Goal: Task Accomplishment & Management: Manage account settings

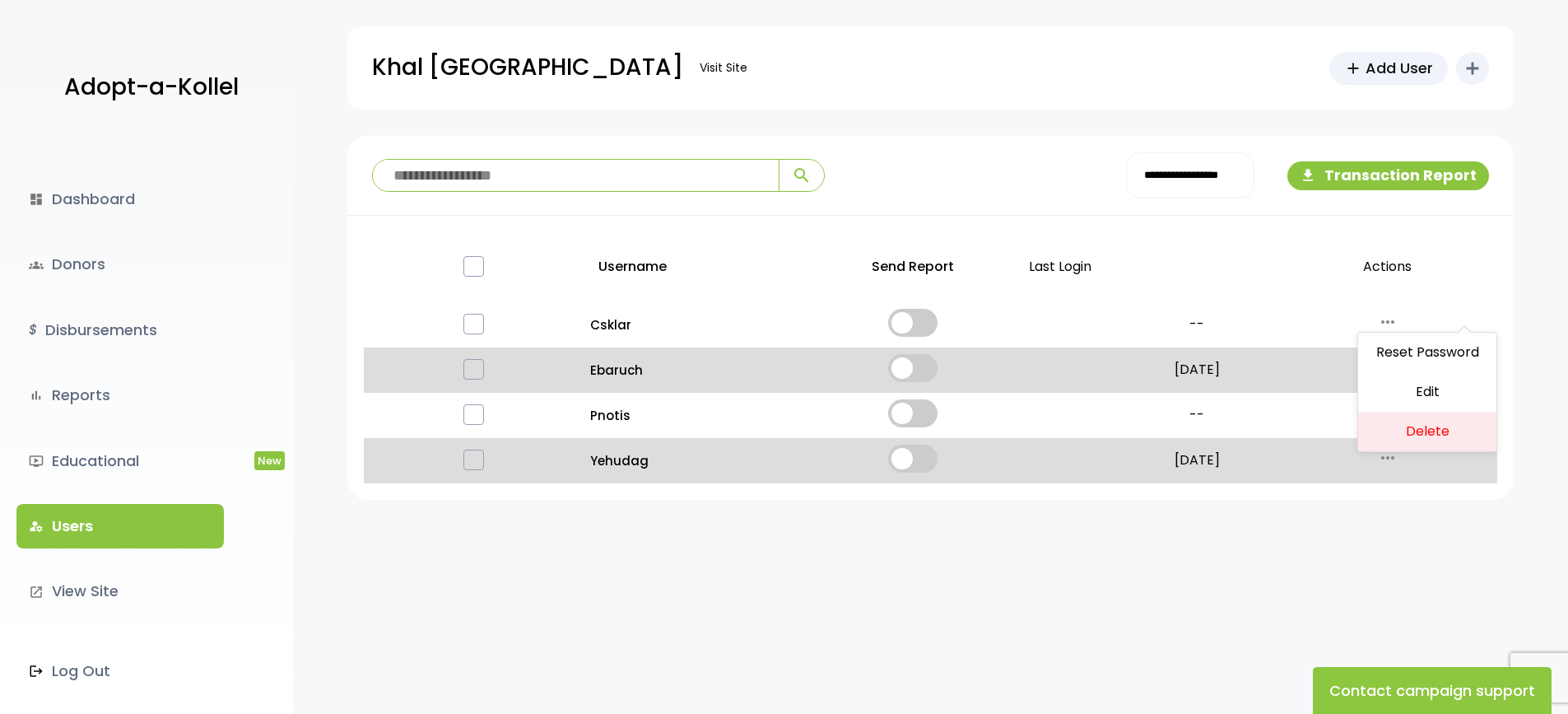
click at [332, 695] on div "**********" at bounding box center [931, 470] width 1275 height 668
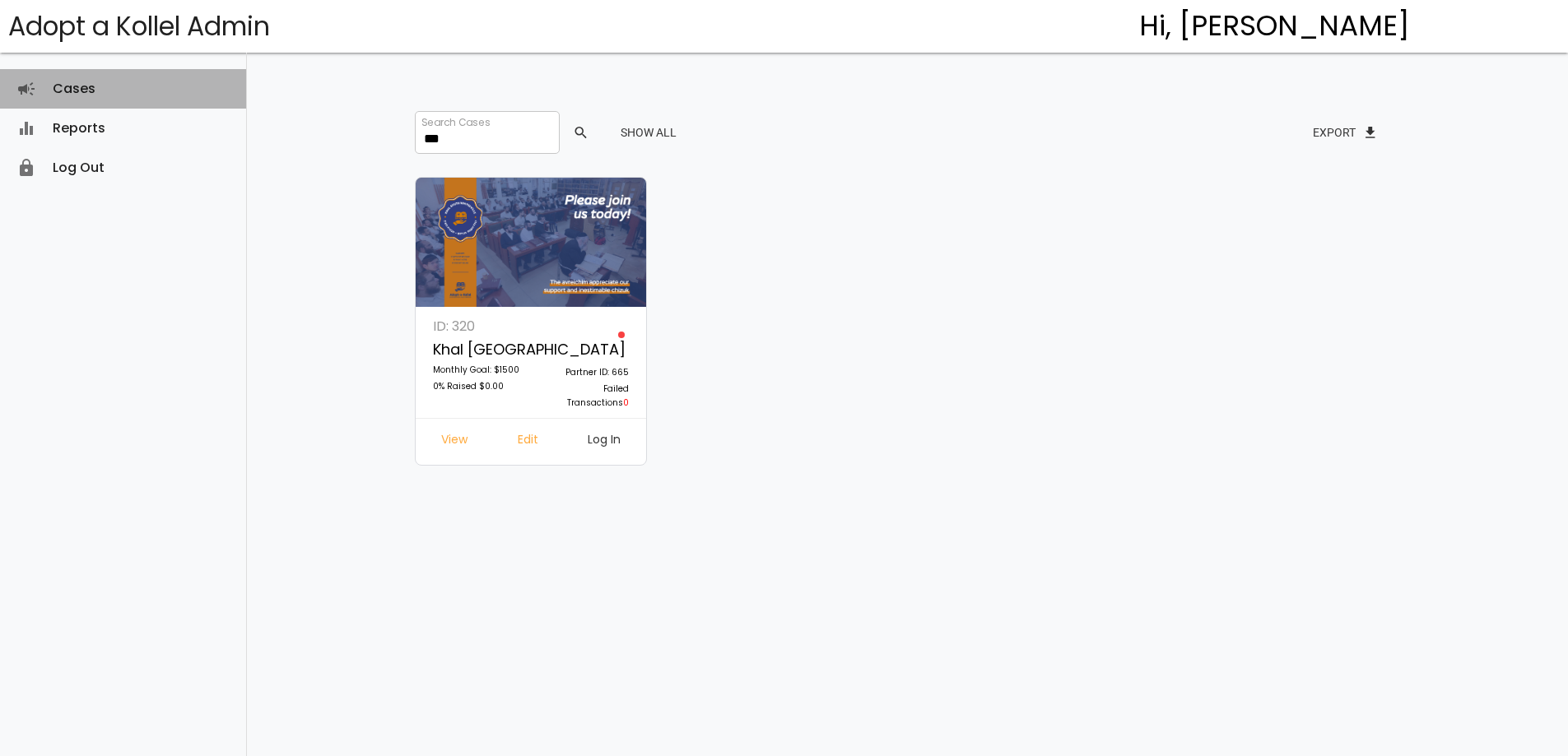
click at [92, 85] on link "Cases campaign" at bounding box center [123, 89] width 247 height 40
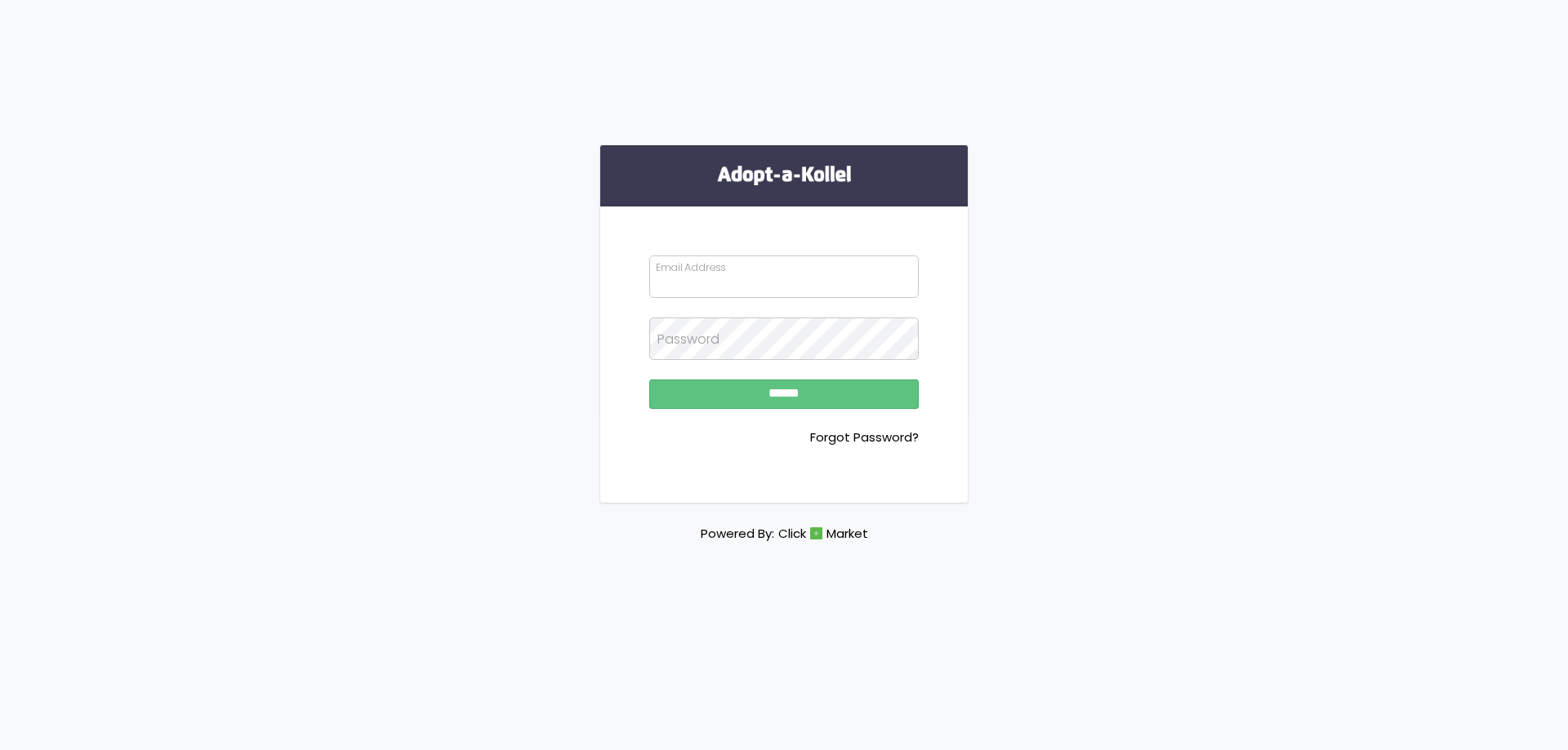
type input "**********"
click at [704, 385] on input "******" at bounding box center [783, 394] width 269 height 30
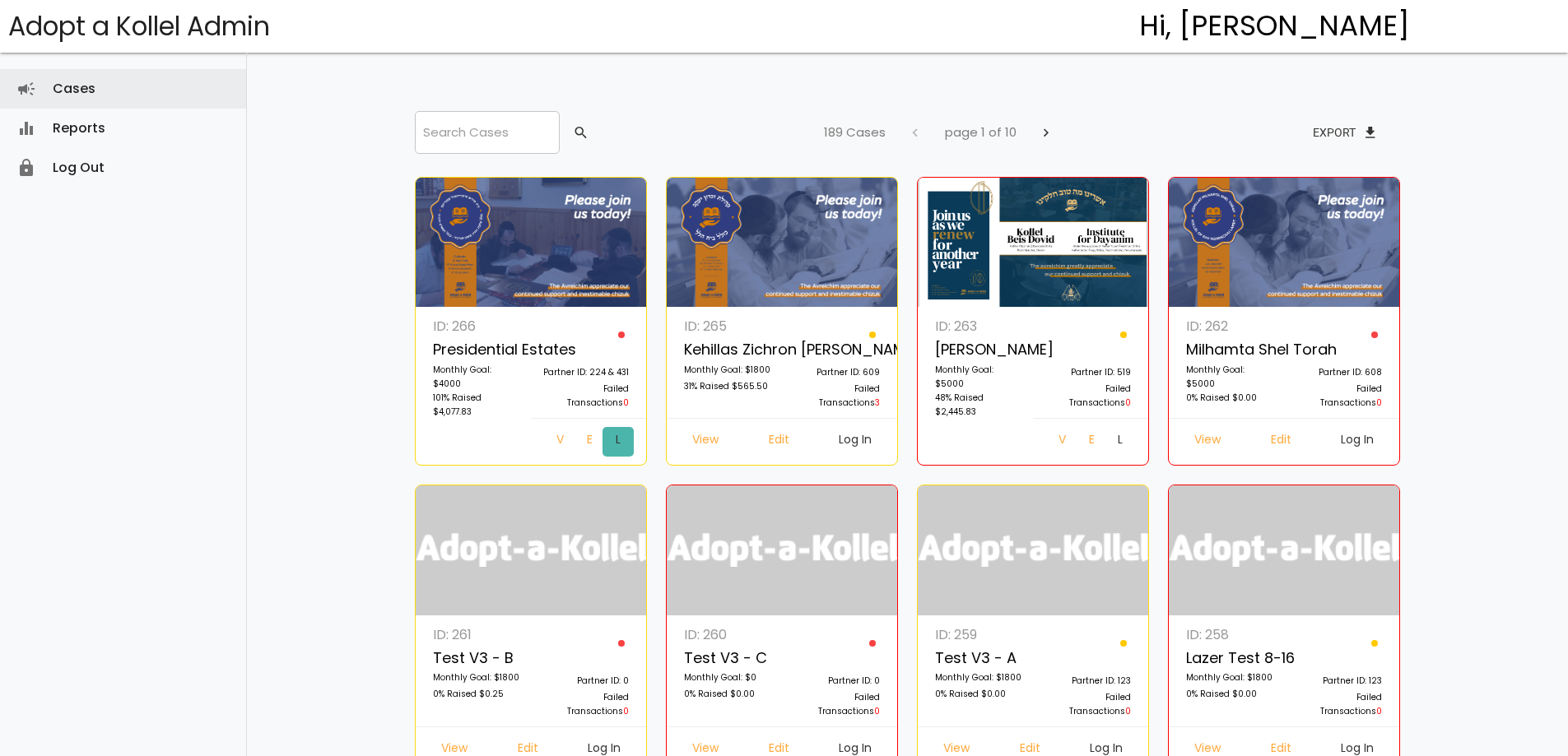
click at [603, 440] on link "Log In" at bounding box center [618, 442] width 32 height 30
click at [574, 443] on link "Edit" at bounding box center [589, 442] width 30 height 30
click at [493, 139] on input "search" at bounding box center [487, 133] width 145 height 43
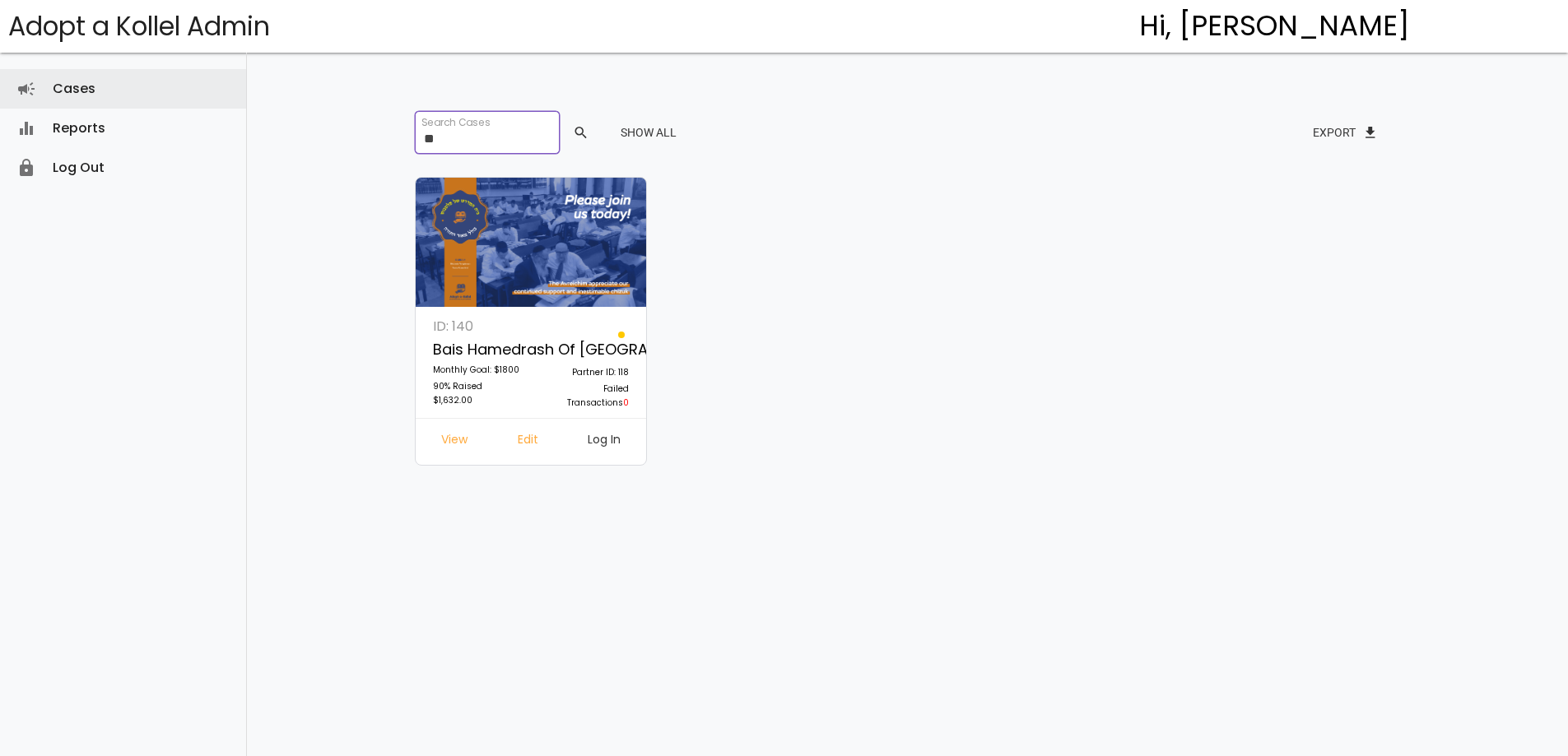
type input "*"
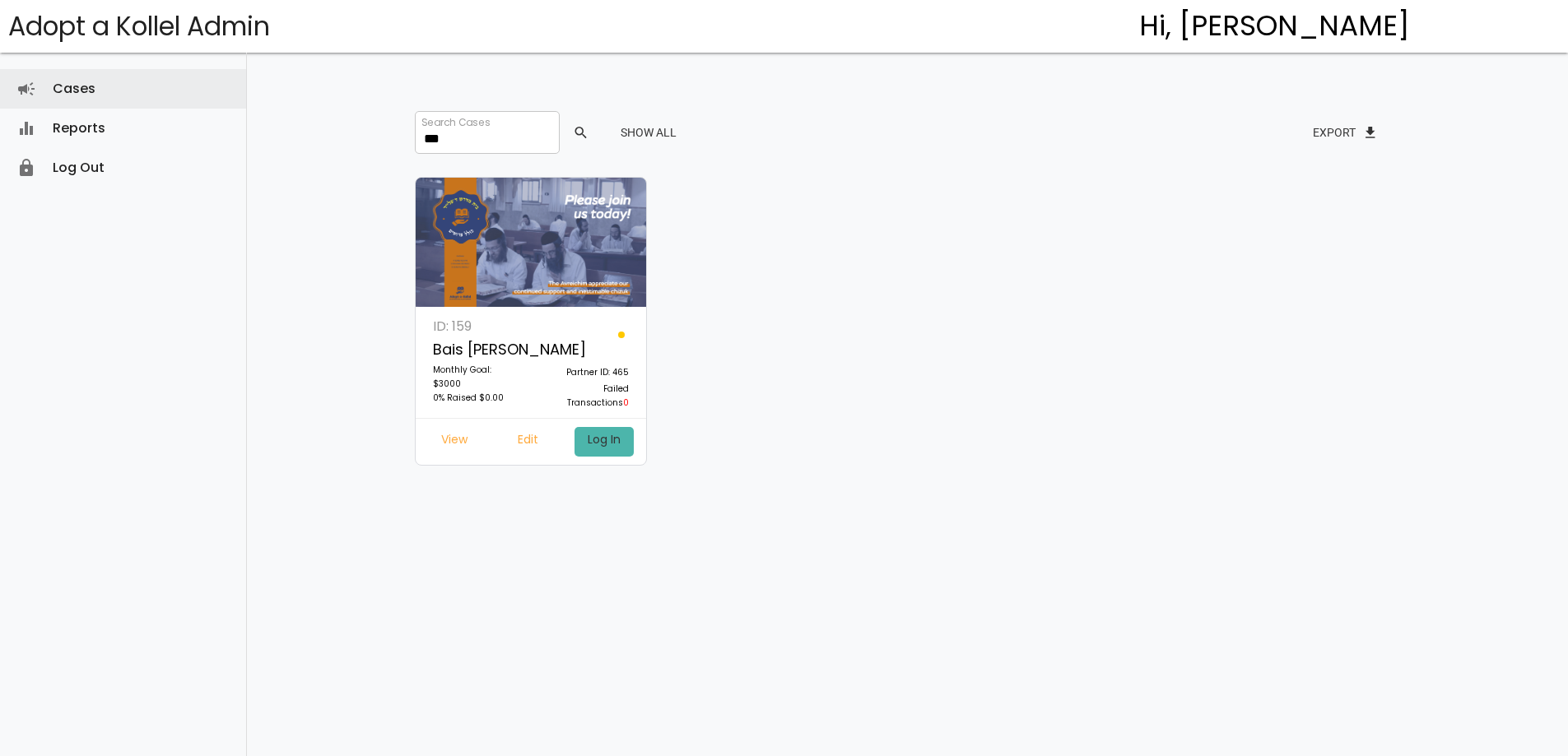
click at [601, 438] on link "Log In" at bounding box center [603, 442] width 59 height 30
click at [525, 436] on link "Edit" at bounding box center [528, 442] width 47 height 30
drag, startPoint x: 478, startPoint y: 140, endPoint x: 370, endPoint y: 148, distance: 108.3
click at [370, 148] on div "dashboard Dashboard attach_money Transactions keyboard_arrow_right attach_money…" at bounding box center [907, 352] width 1321 height 704
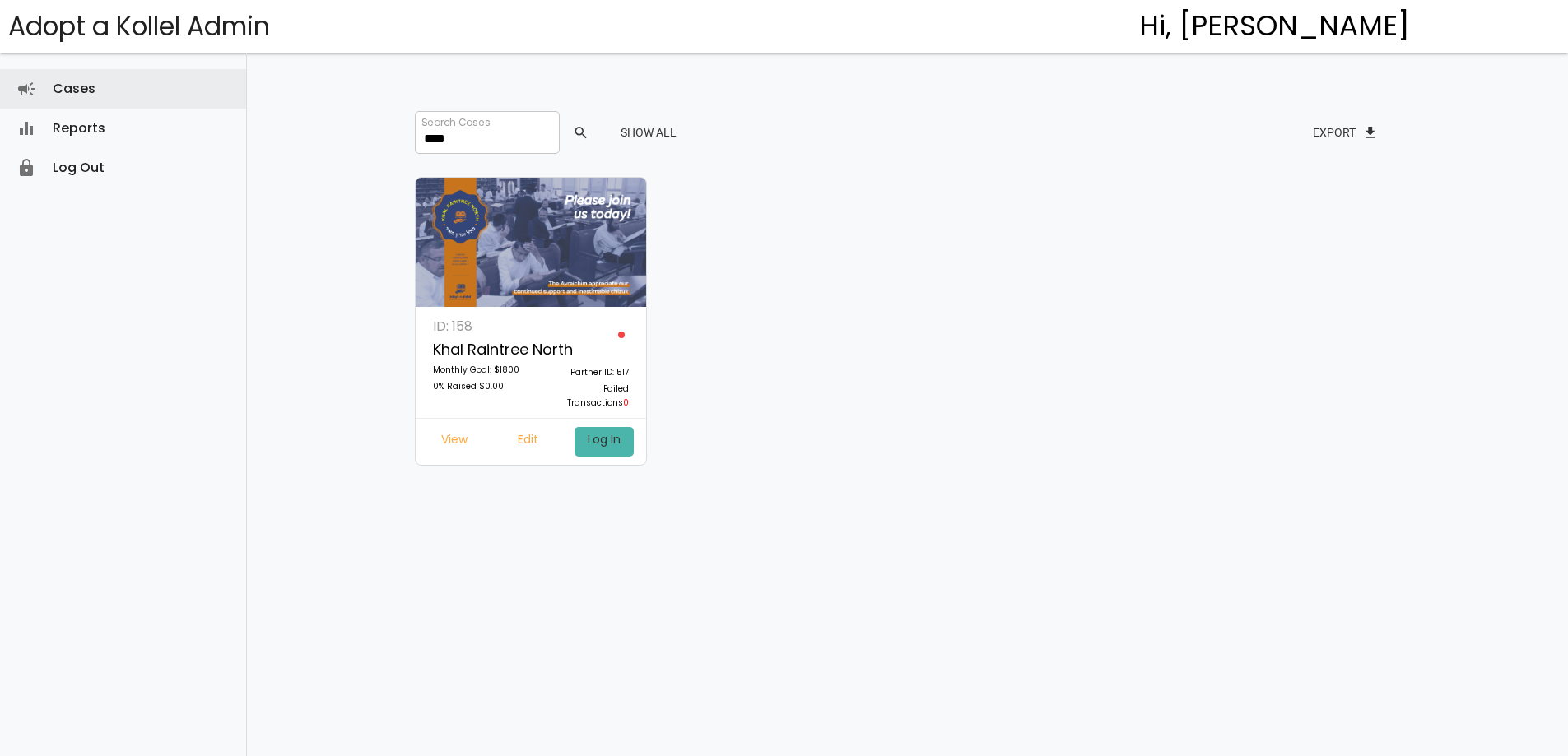
click at [589, 440] on link "Log In" at bounding box center [603, 442] width 59 height 30
drag, startPoint x: 455, startPoint y: 139, endPoint x: 360, endPoint y: 134, distance: 95.1
click at [360, 134] on div "dashboard Dashboard attach_money Transactions keyboard_arrow_right attach_money…" at bounding box center [907, 352] width 1321 height 704
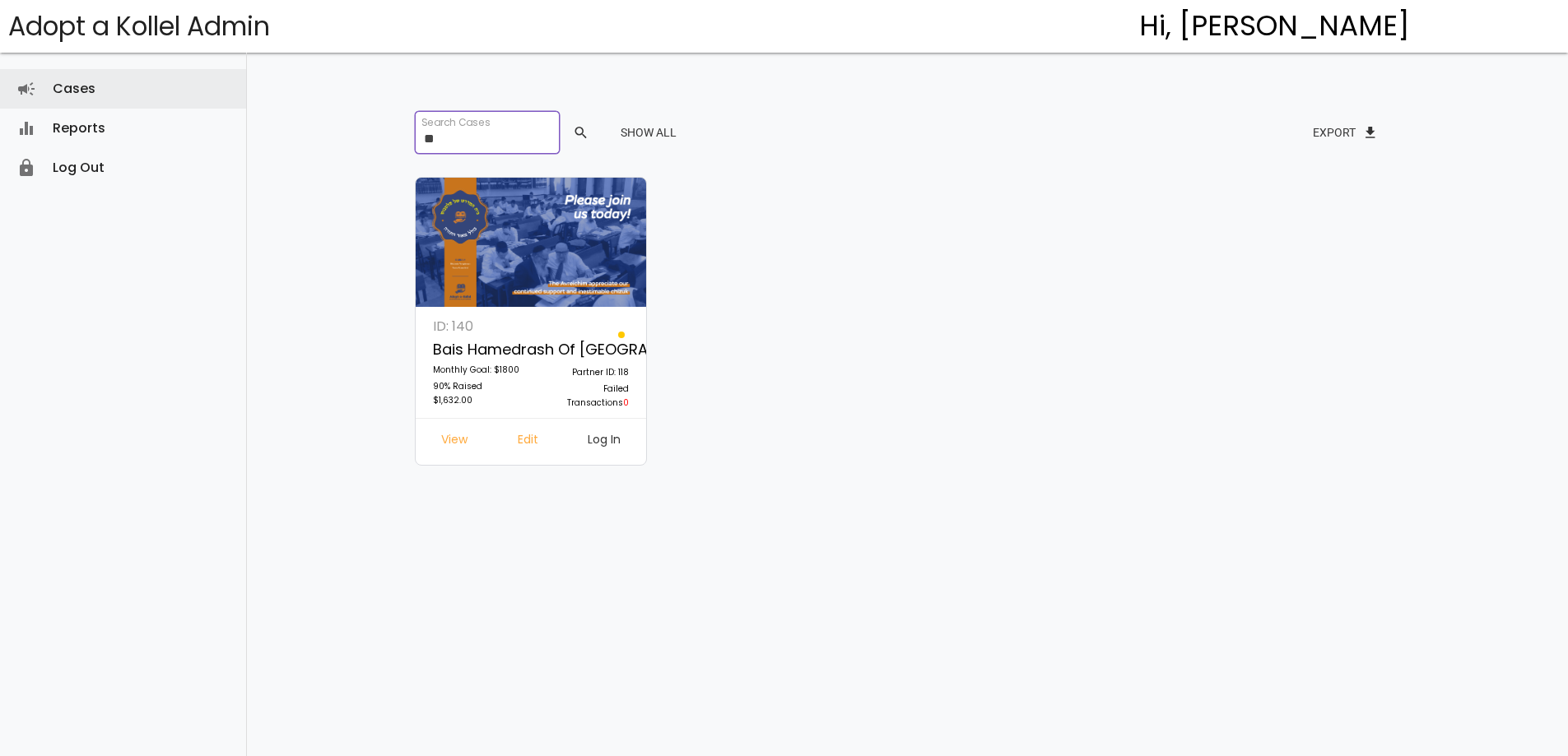
type input "*"
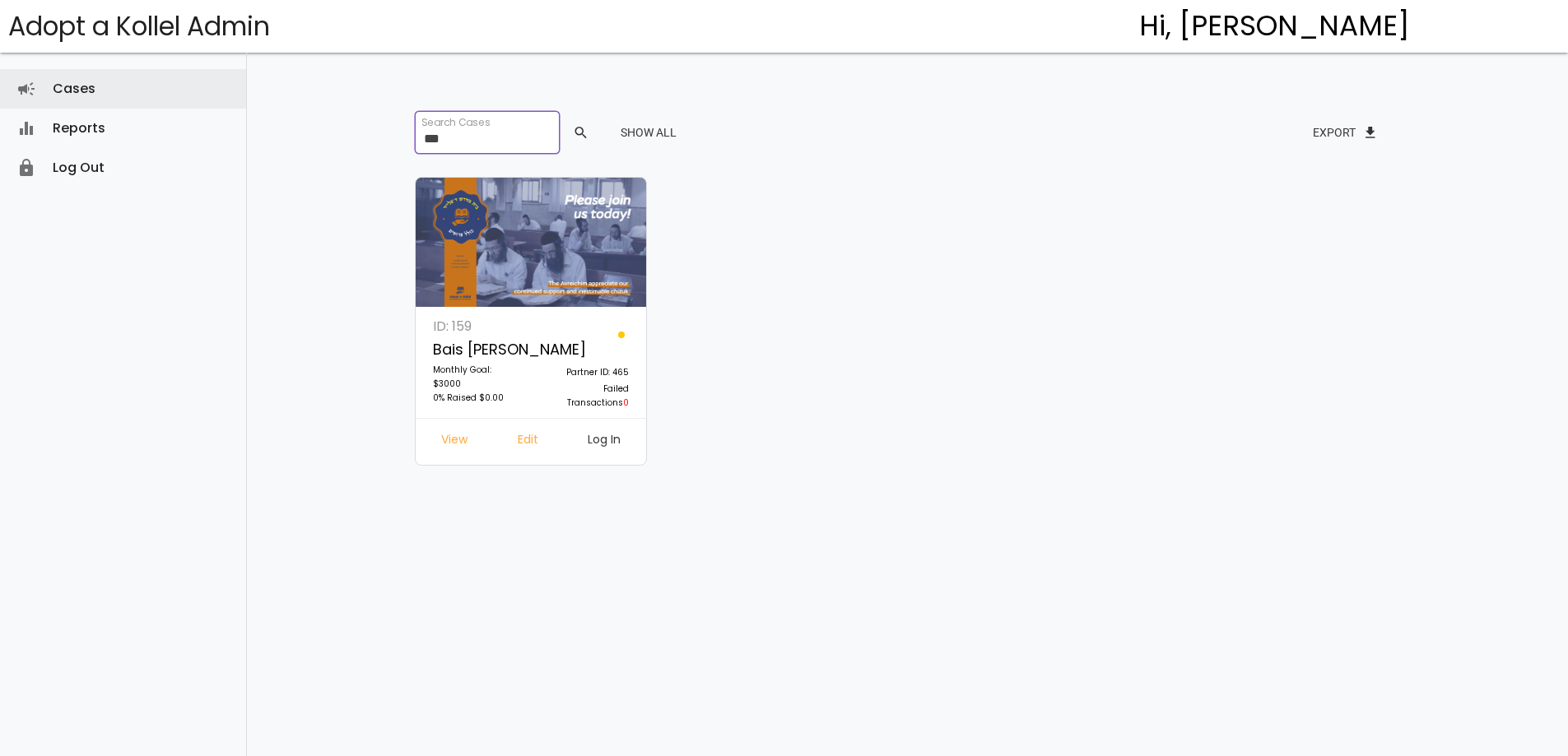
type input "***"
click at [600, 436] on link "Log In" at bounding box center [603, 442] width 59 height 30
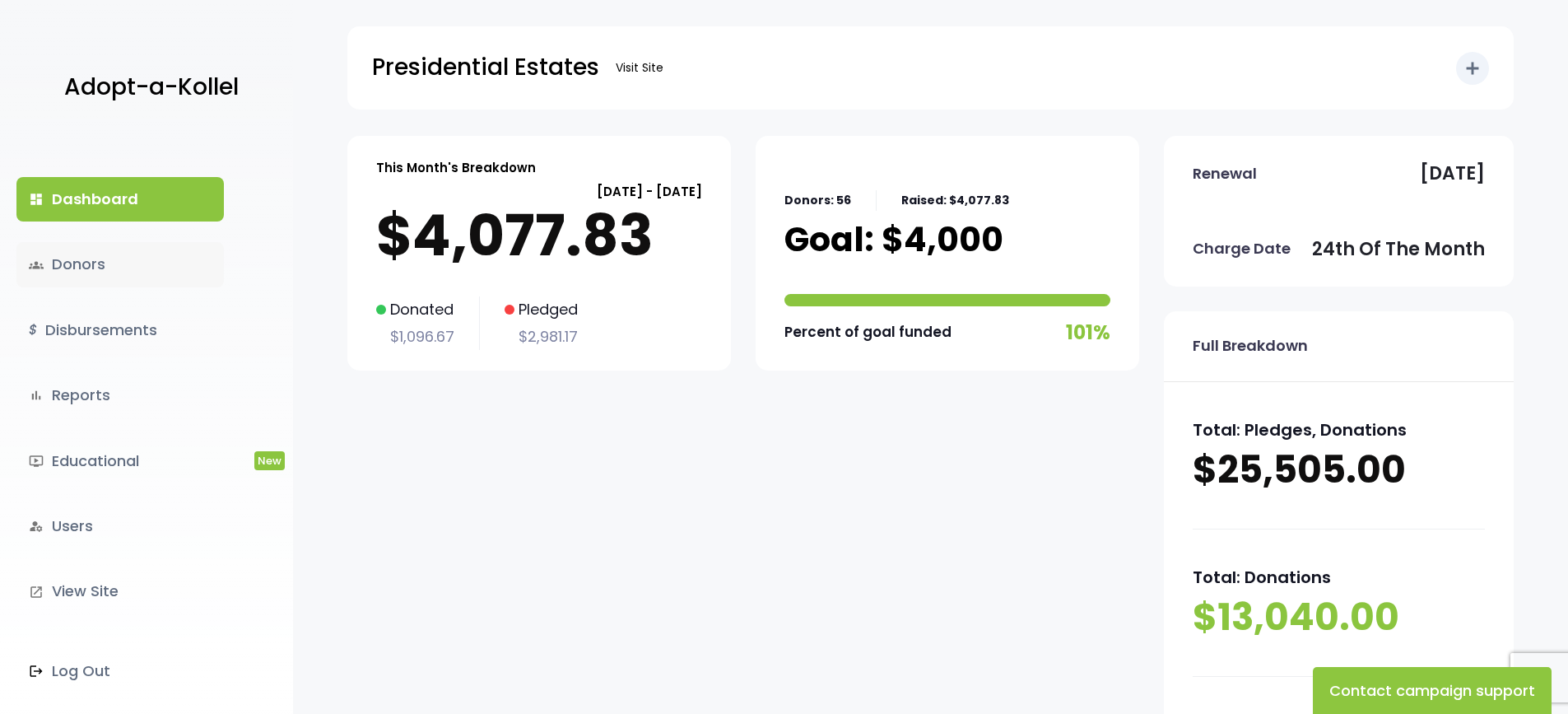
click at [136, 262] on link "groups Donors" at bounding box center [120, 265] width 208 height 45
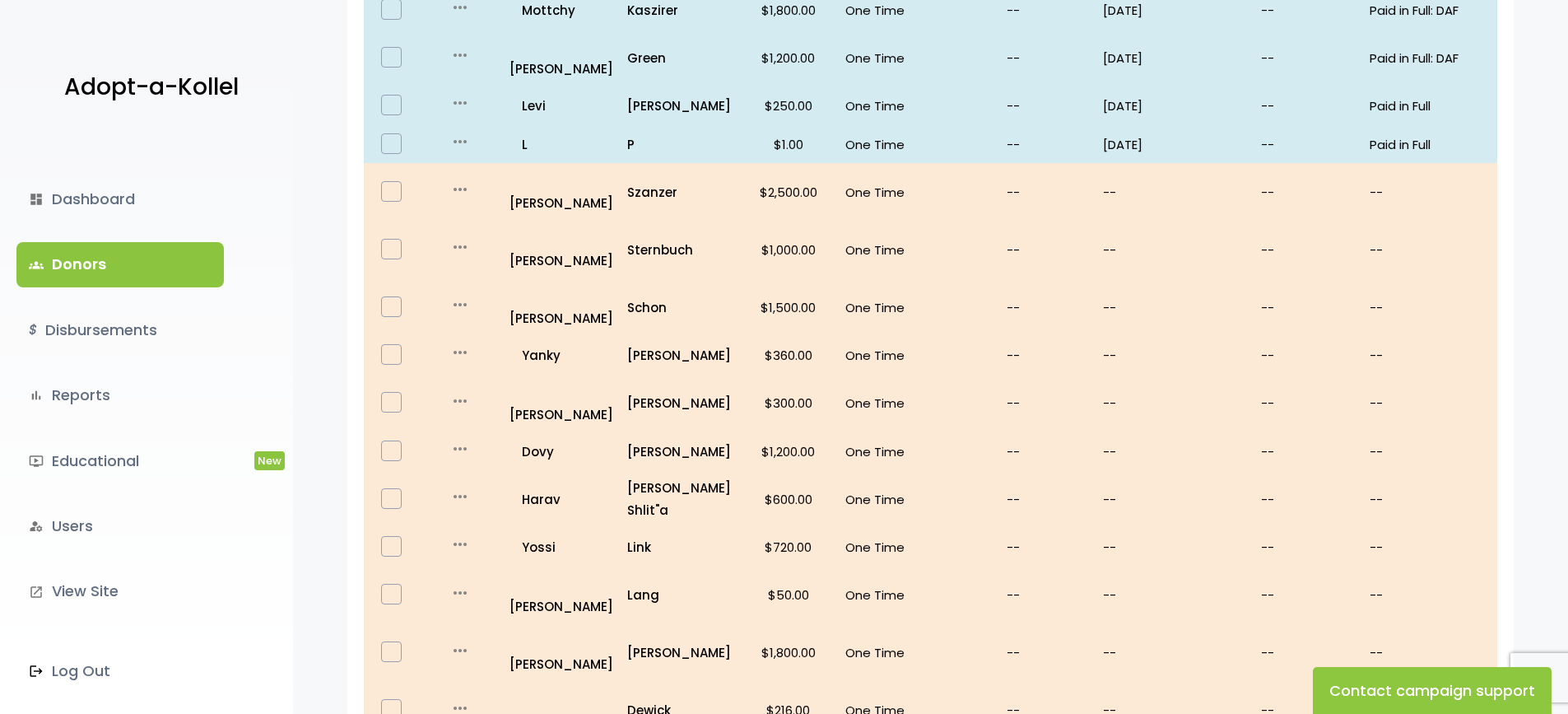
scroll to position [976, 0]
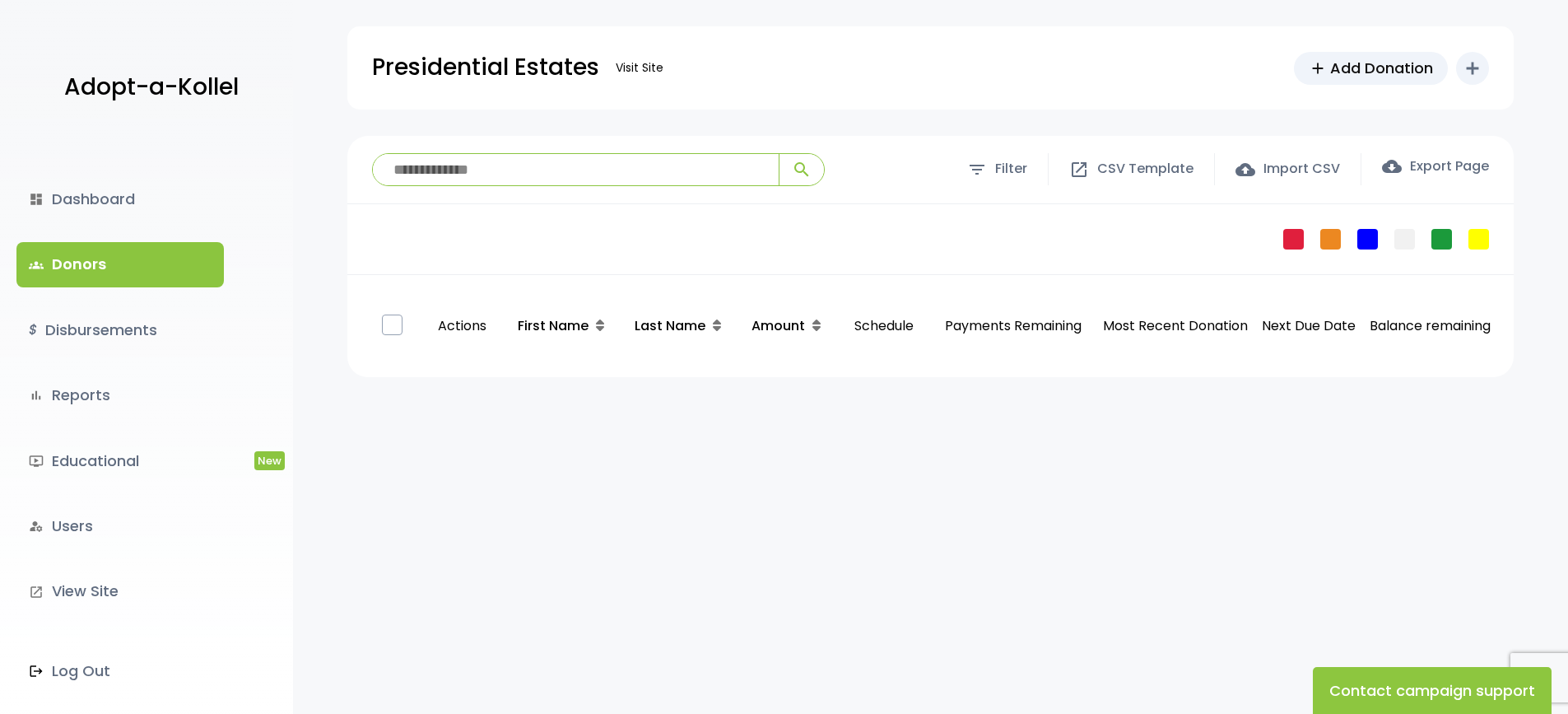
scroll to position [976, 0]
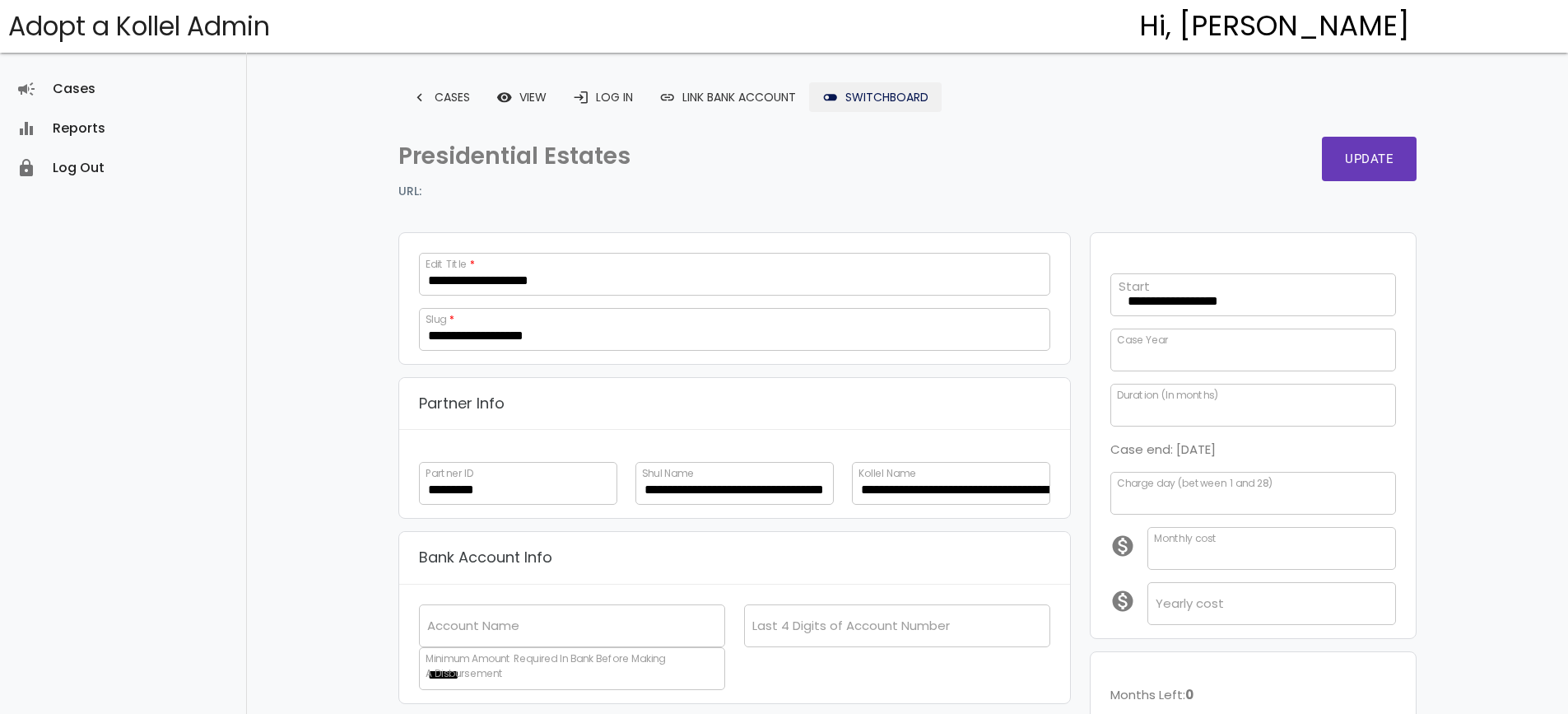
click at [852, 103] on link "toggle_off Switchboard" at bounding box center [876, 97] width 133 height 30
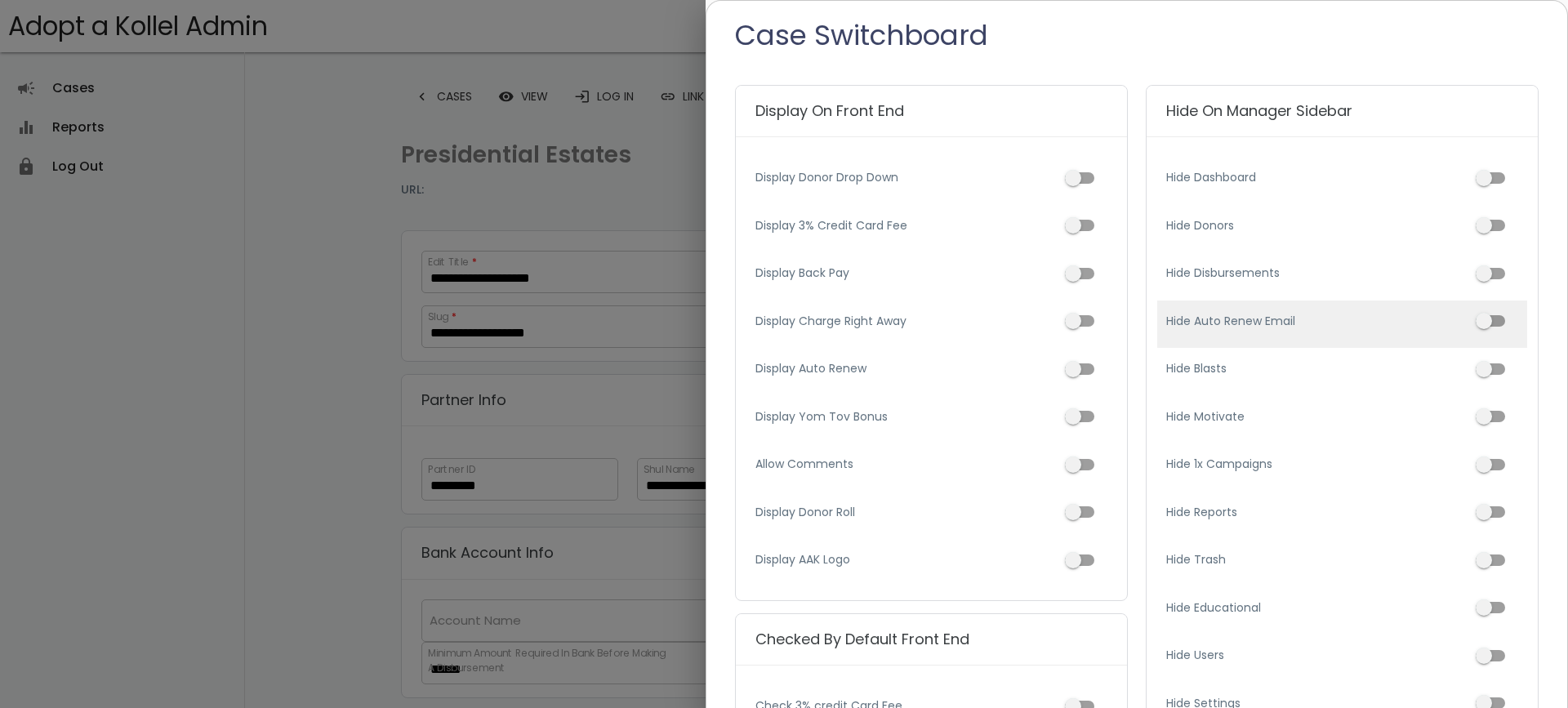
click at [1484, 315] on span at bounding box center [1491, 321] width 30 height 12
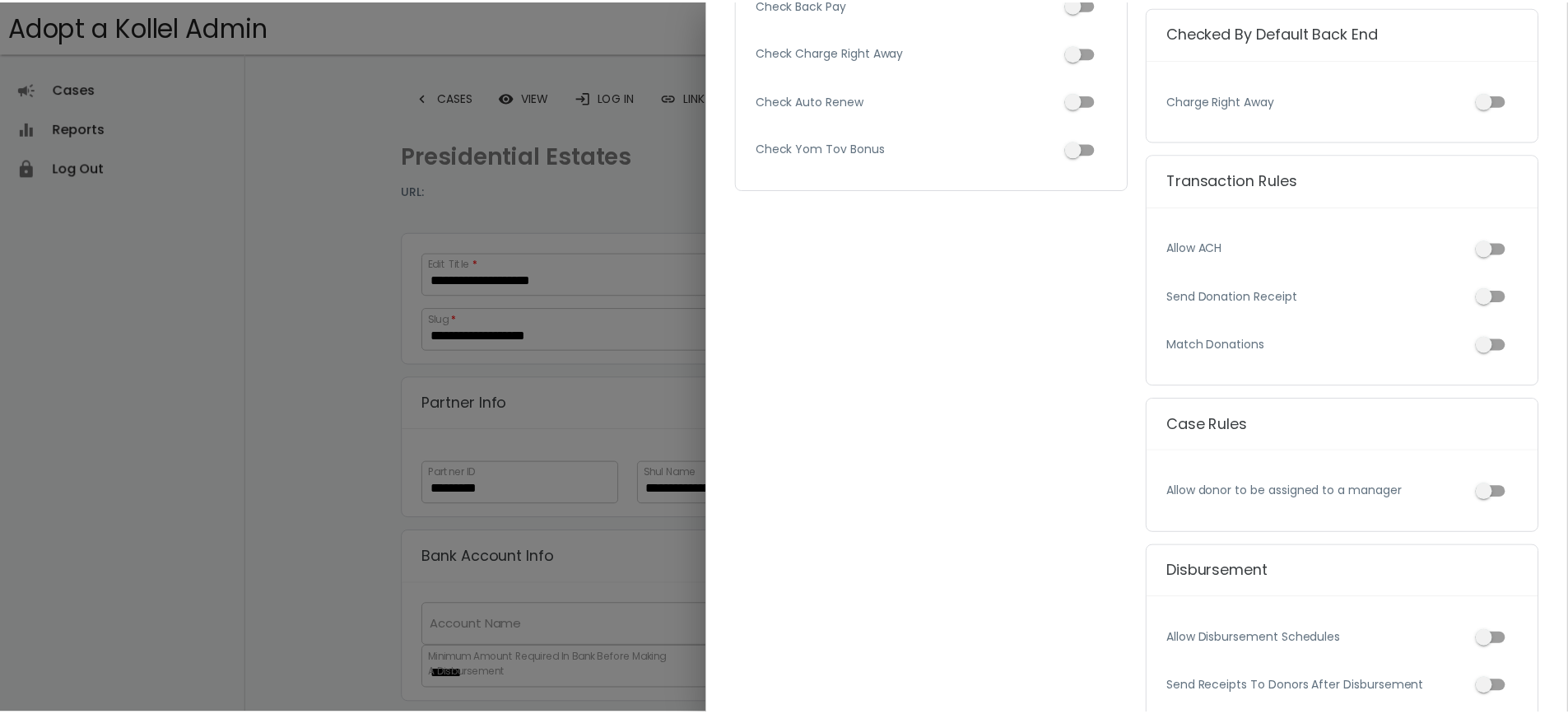
scroll to position [866, 0]
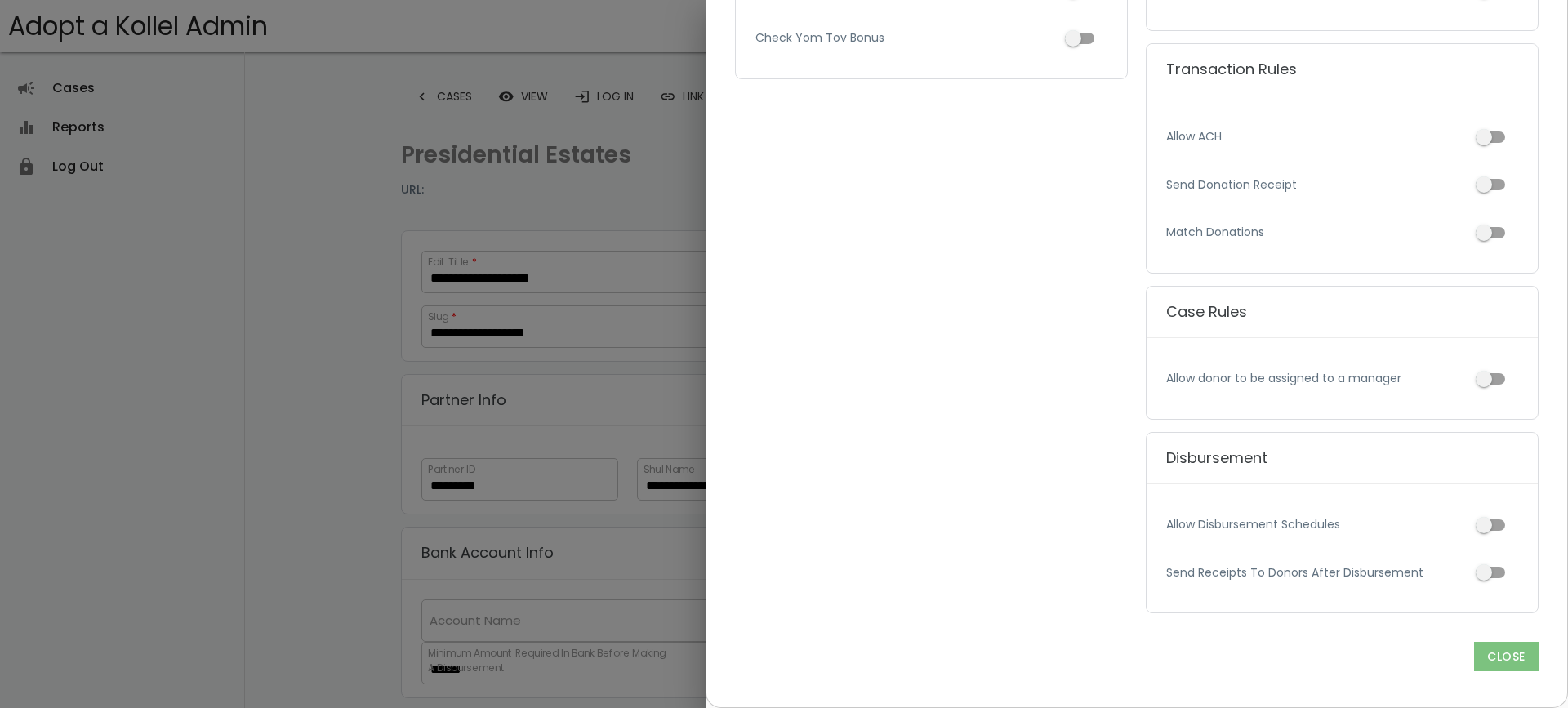
click at [1480, 659] on p "close" at bounding box center [1506, 656] width 64 height 30
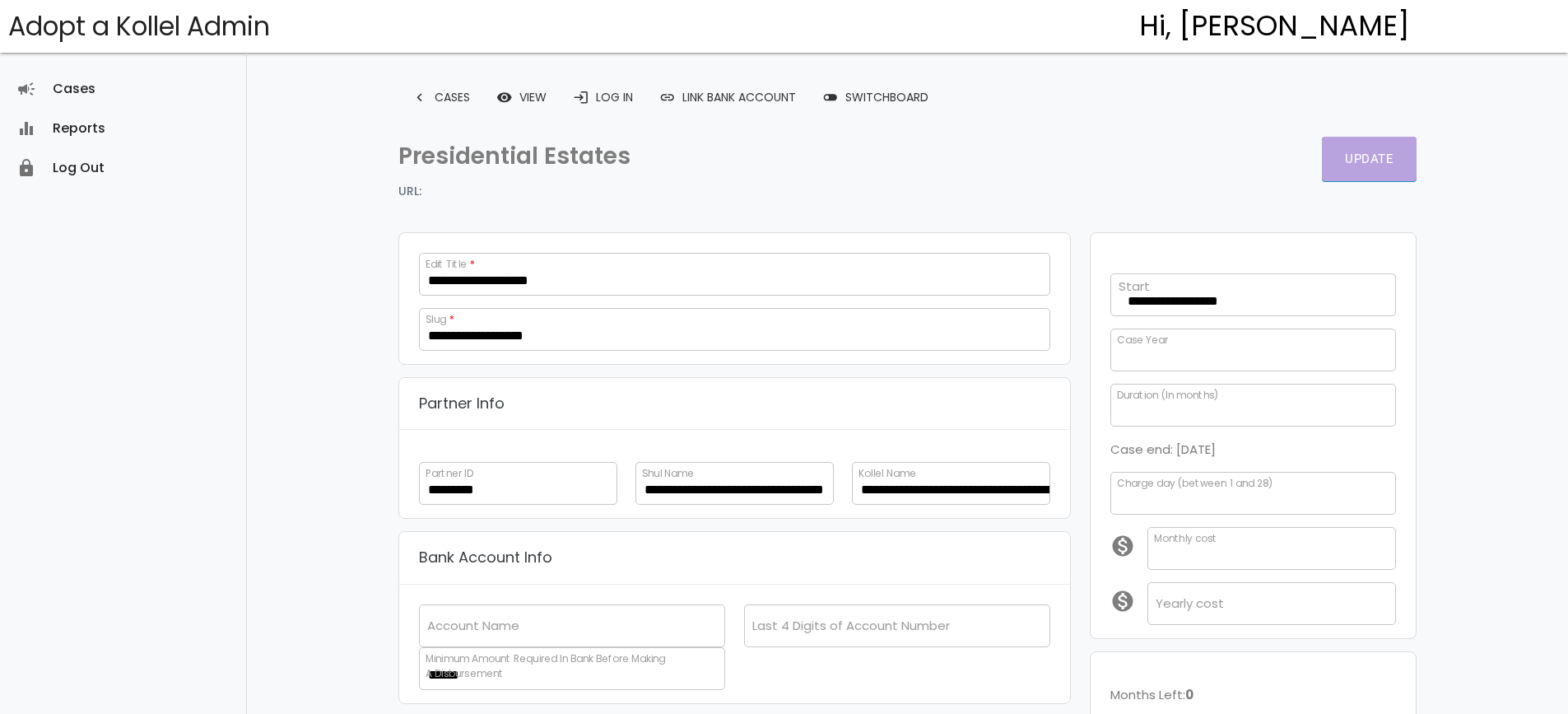
click at [1373, 165] on button "Update" at bounding box center [1370, 159] width 95 height 45
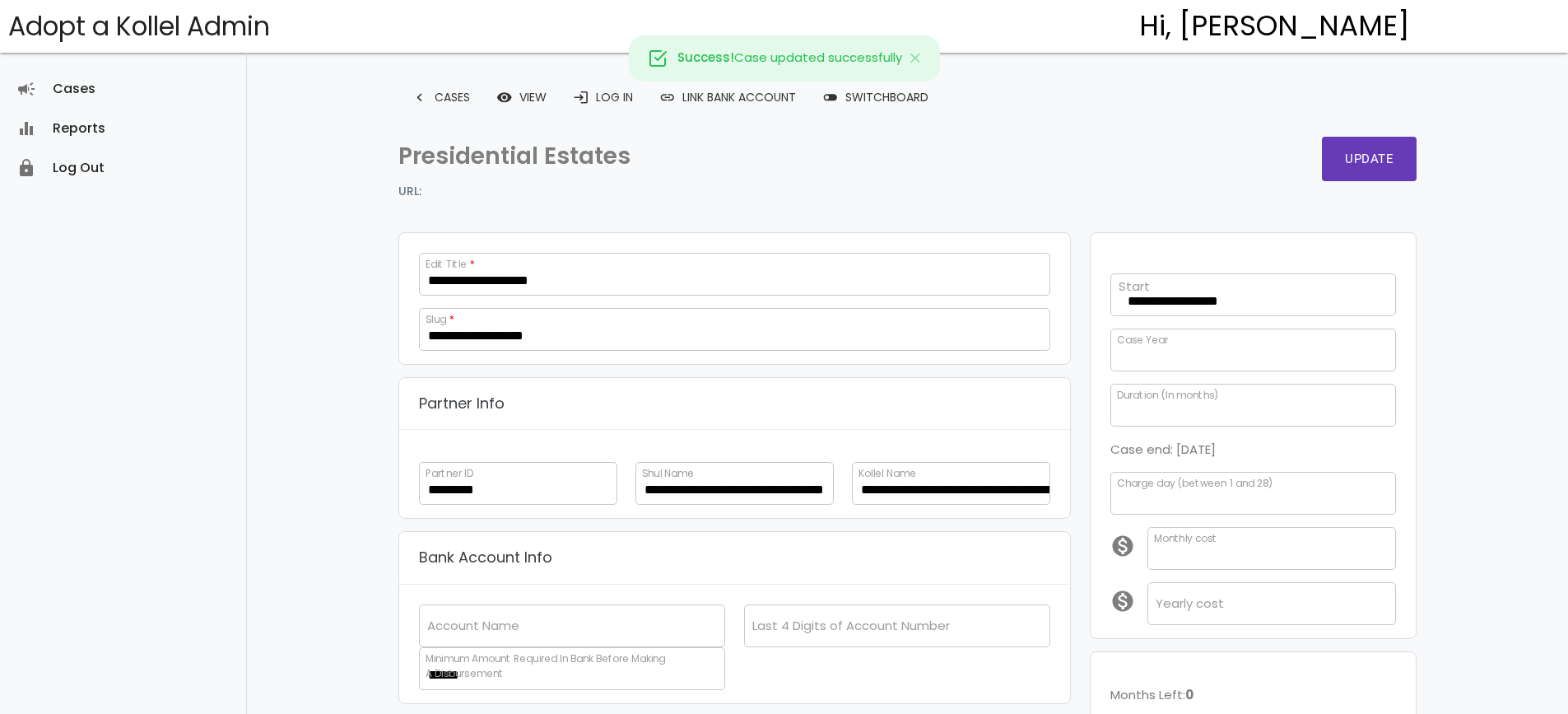
scroll to position [301, 0]
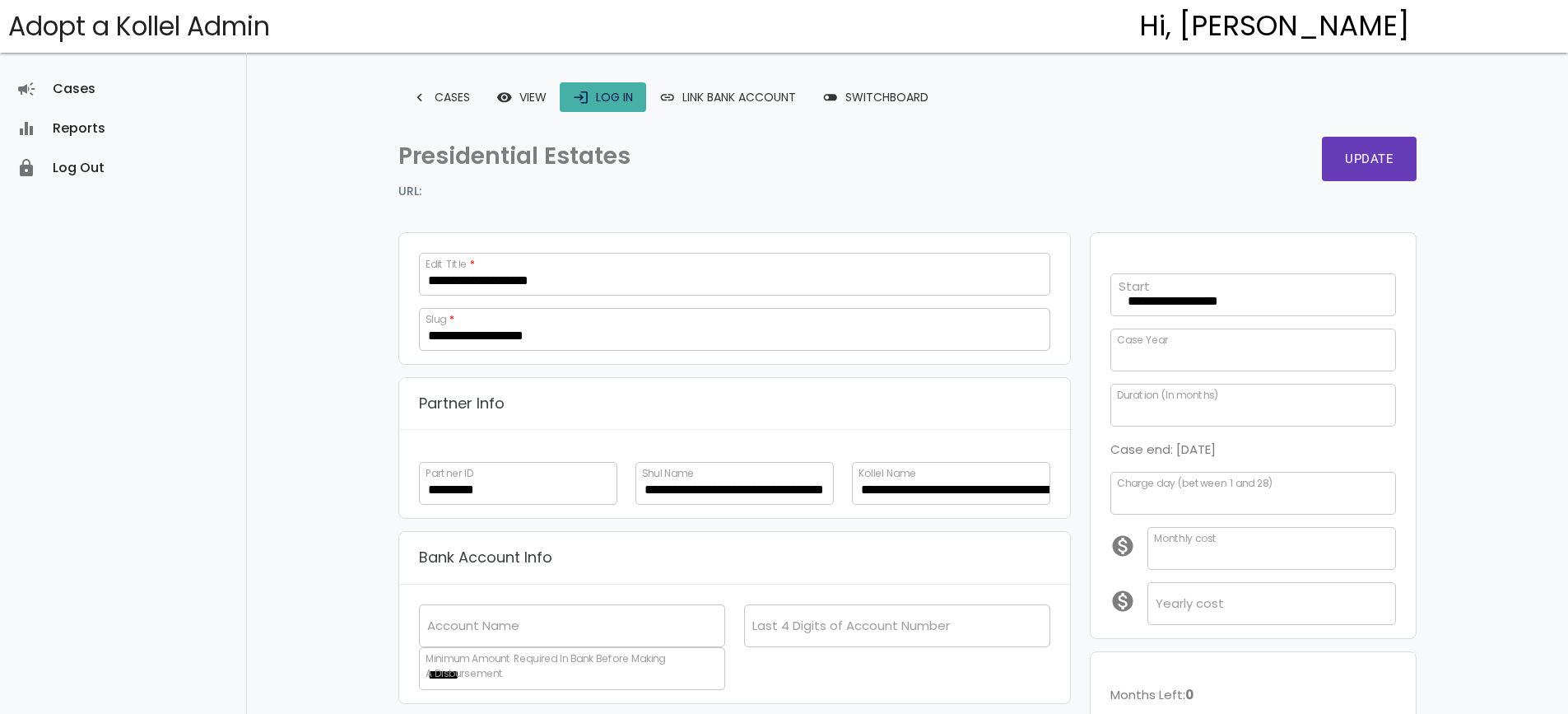
click at [609, 92] on link "login Log In" at bounding box center [603, 97] width 86 height 30
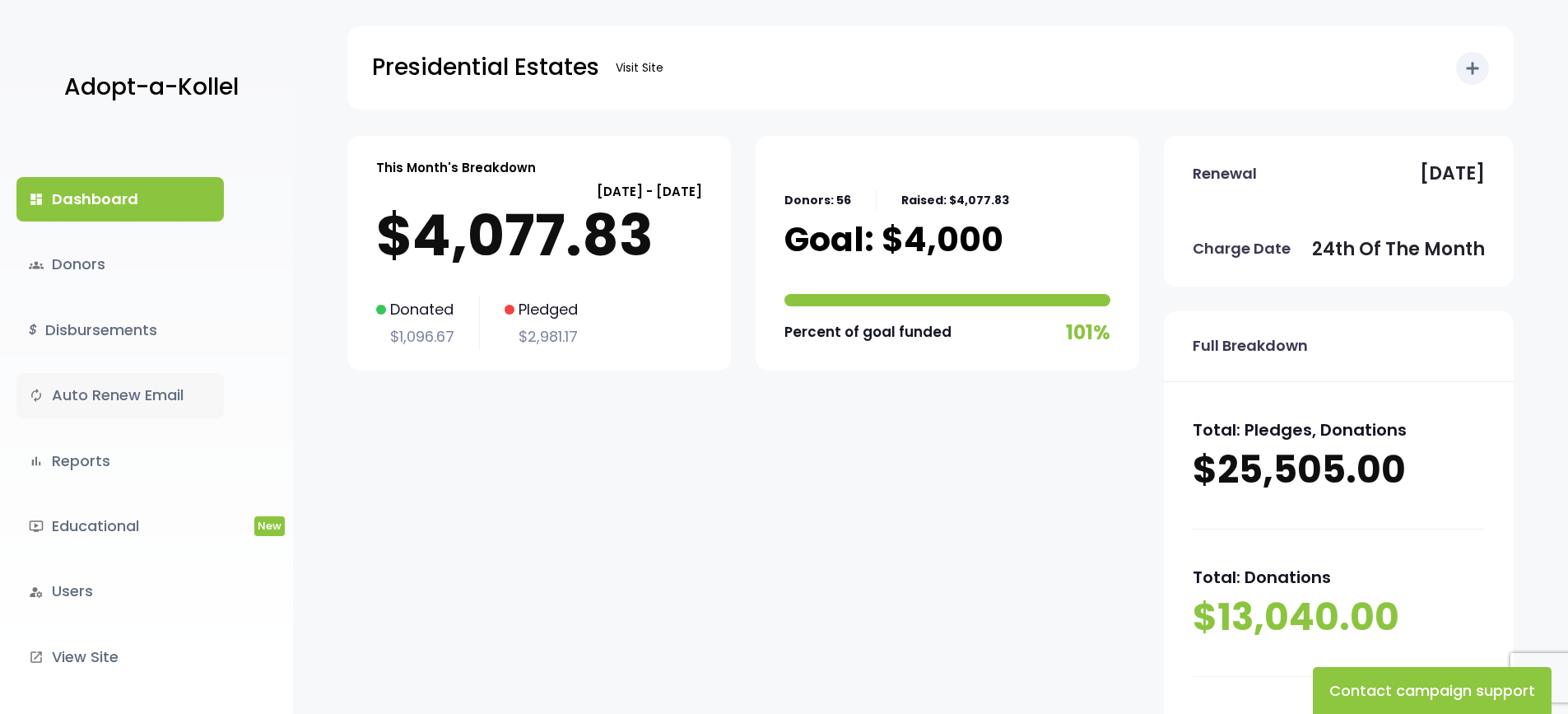
click at [162, 386] on link "autorenew Auto Renew Email" at bounding box center [120, 395] width 208 height 45
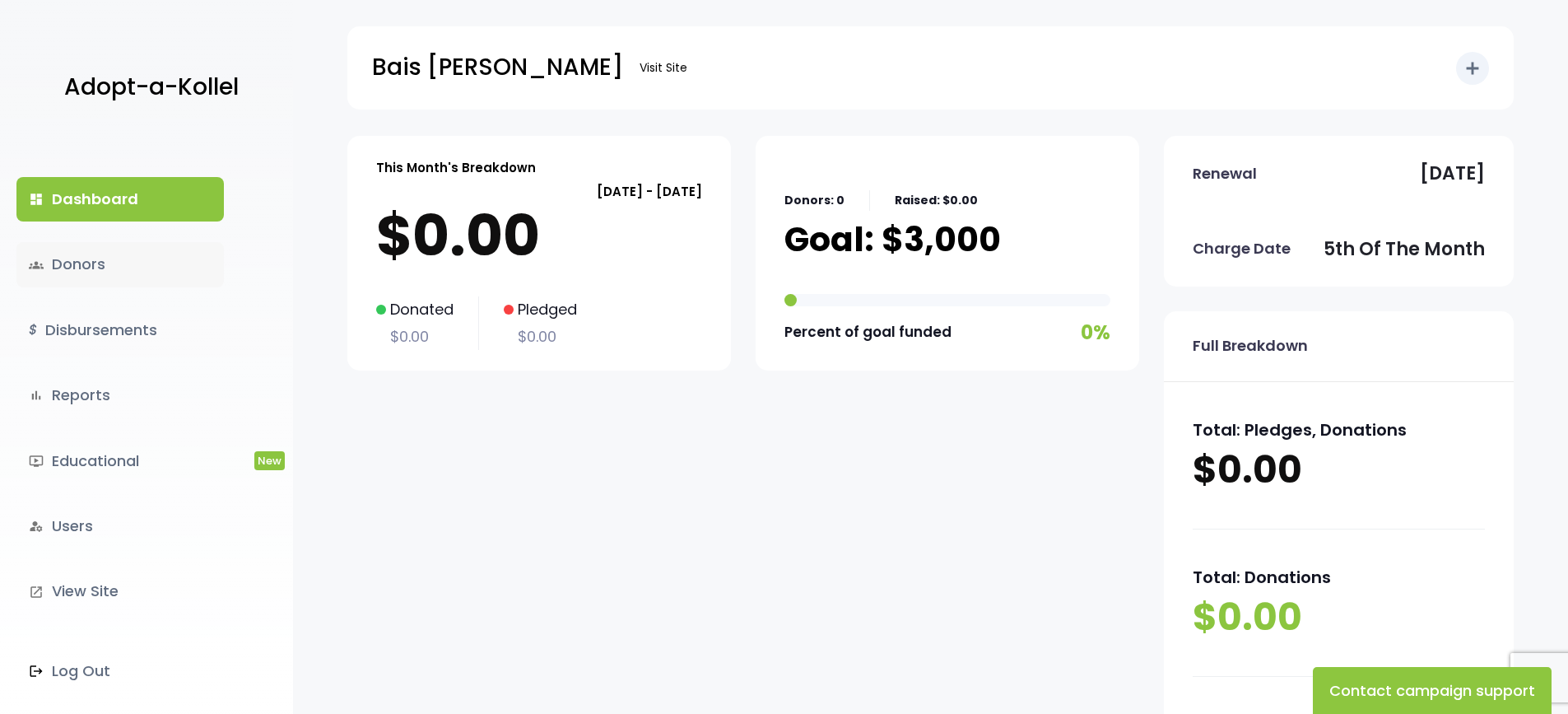
click at [82, 256] on link "groups Donors" at bounding box center [120, 265] width 208 height 45
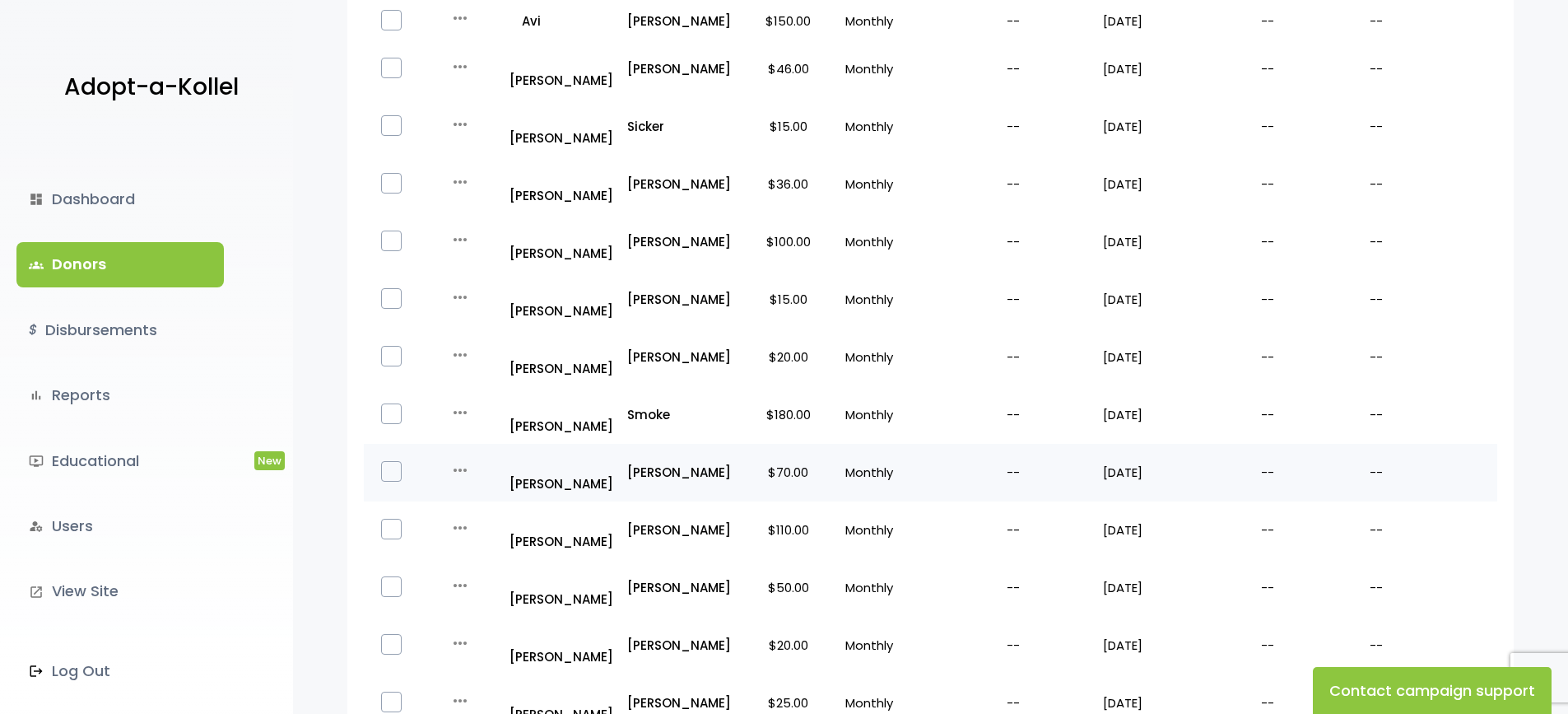
scroll to position [996, 0]
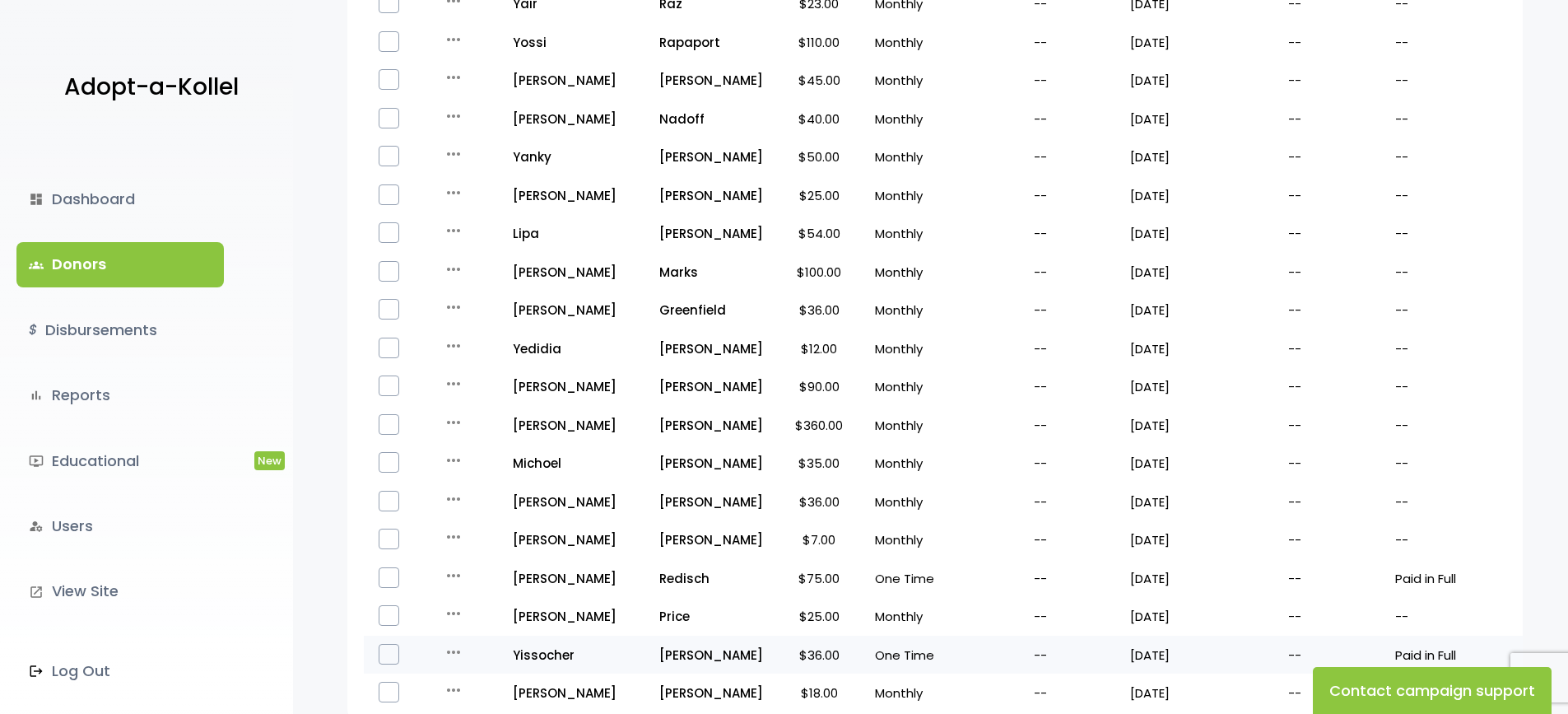
scroll to position [976, 0]
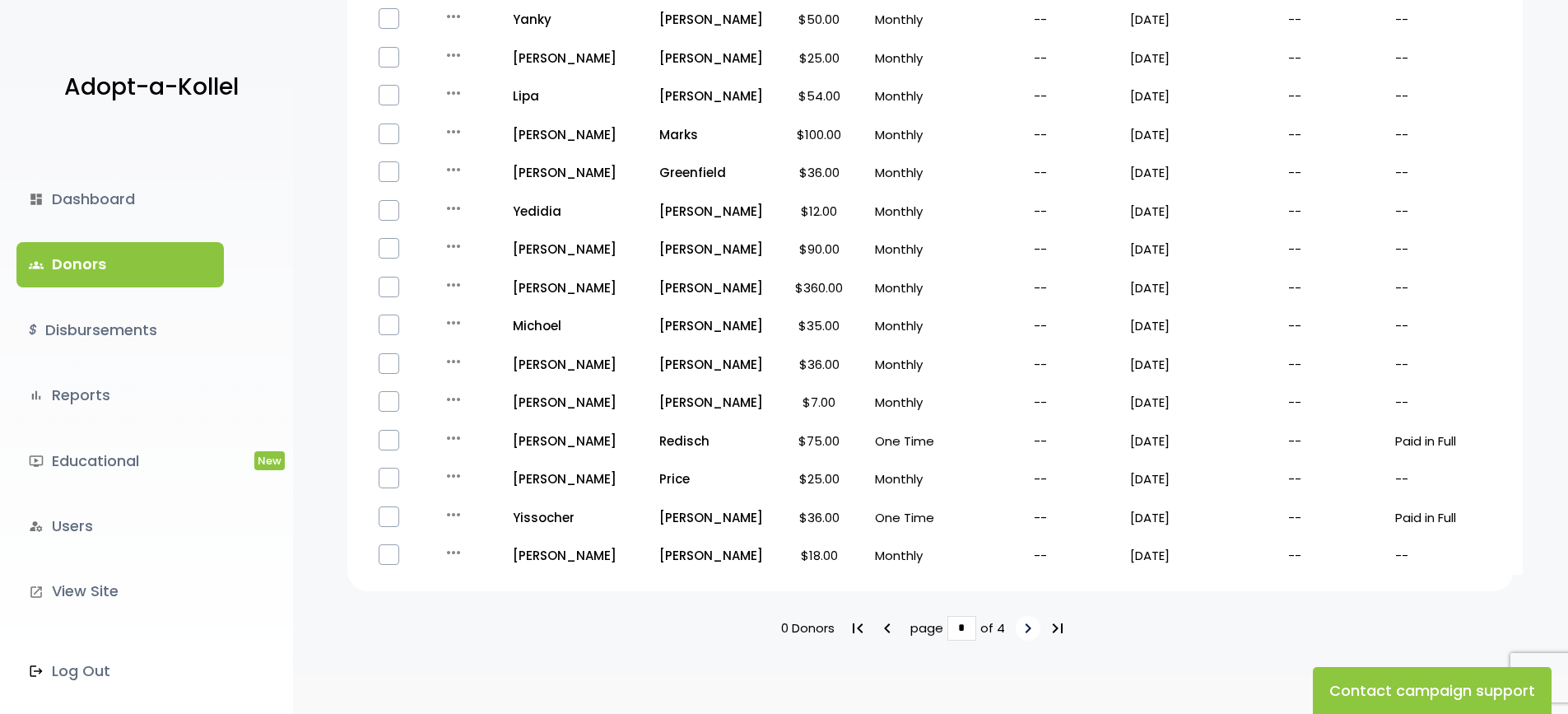
click at [1024, 619] on icon "keyboard_arrow_right" at bounding box center [1028, 628] width 20 height 20
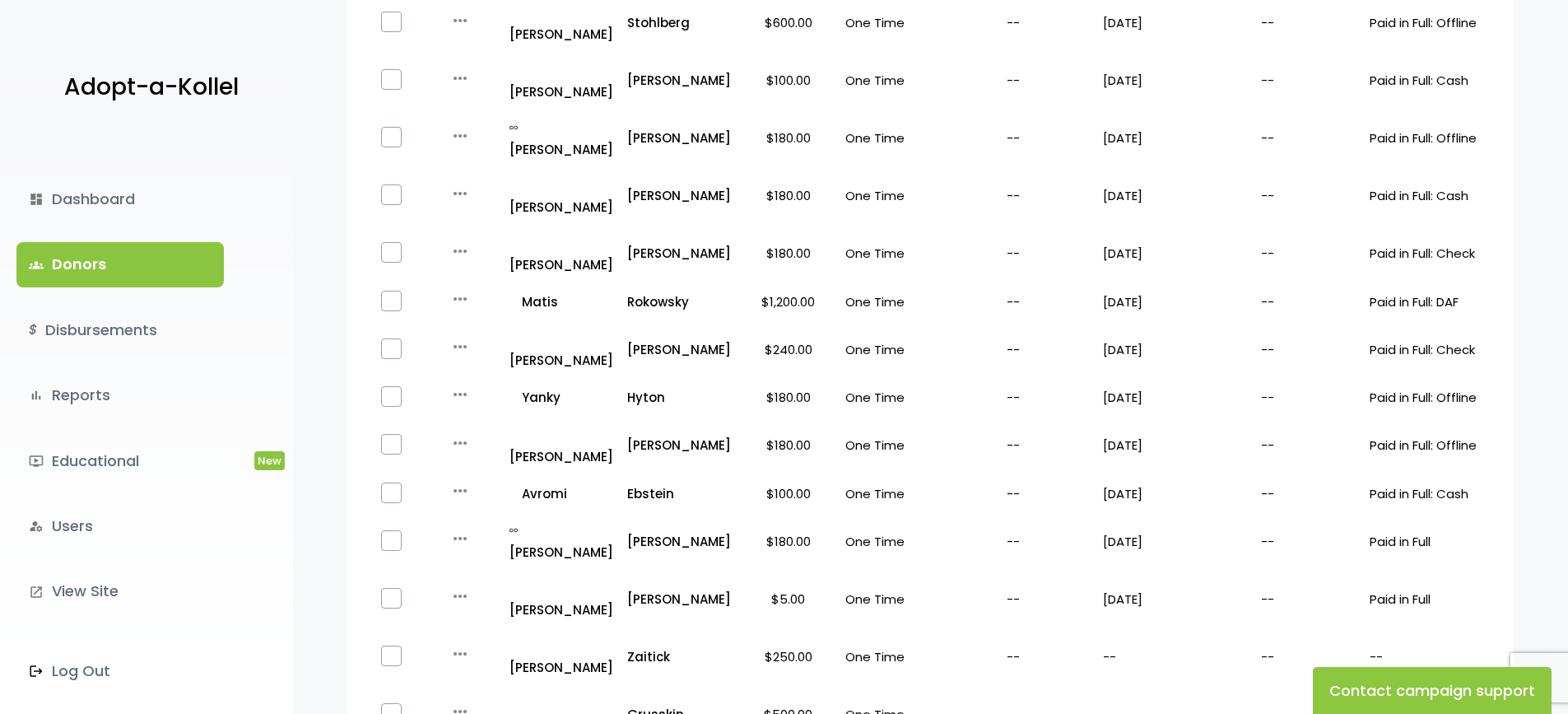
scroll to position [1035, 0]
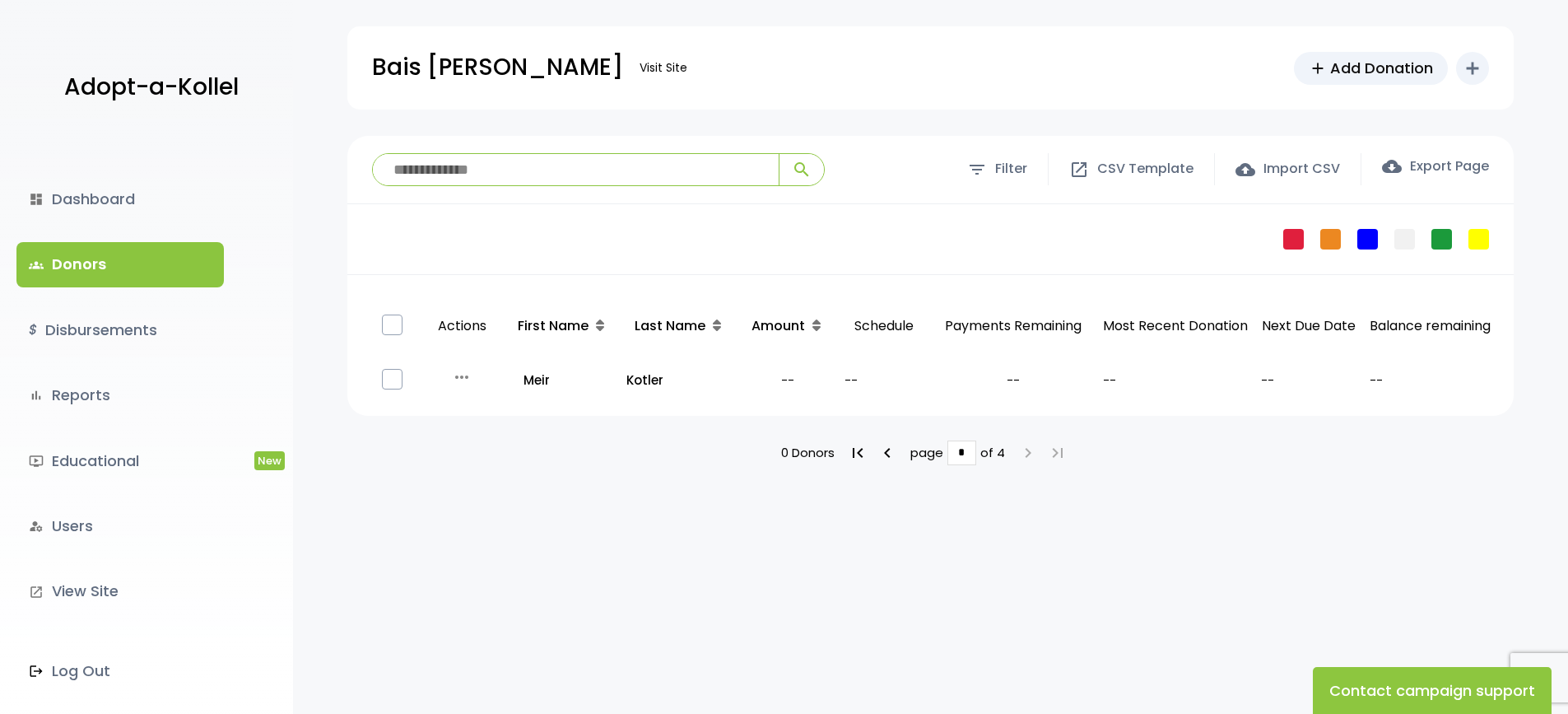
click at [82, 257] on link "groups Donors" at bounding box center [120, 265] width 208 height 45
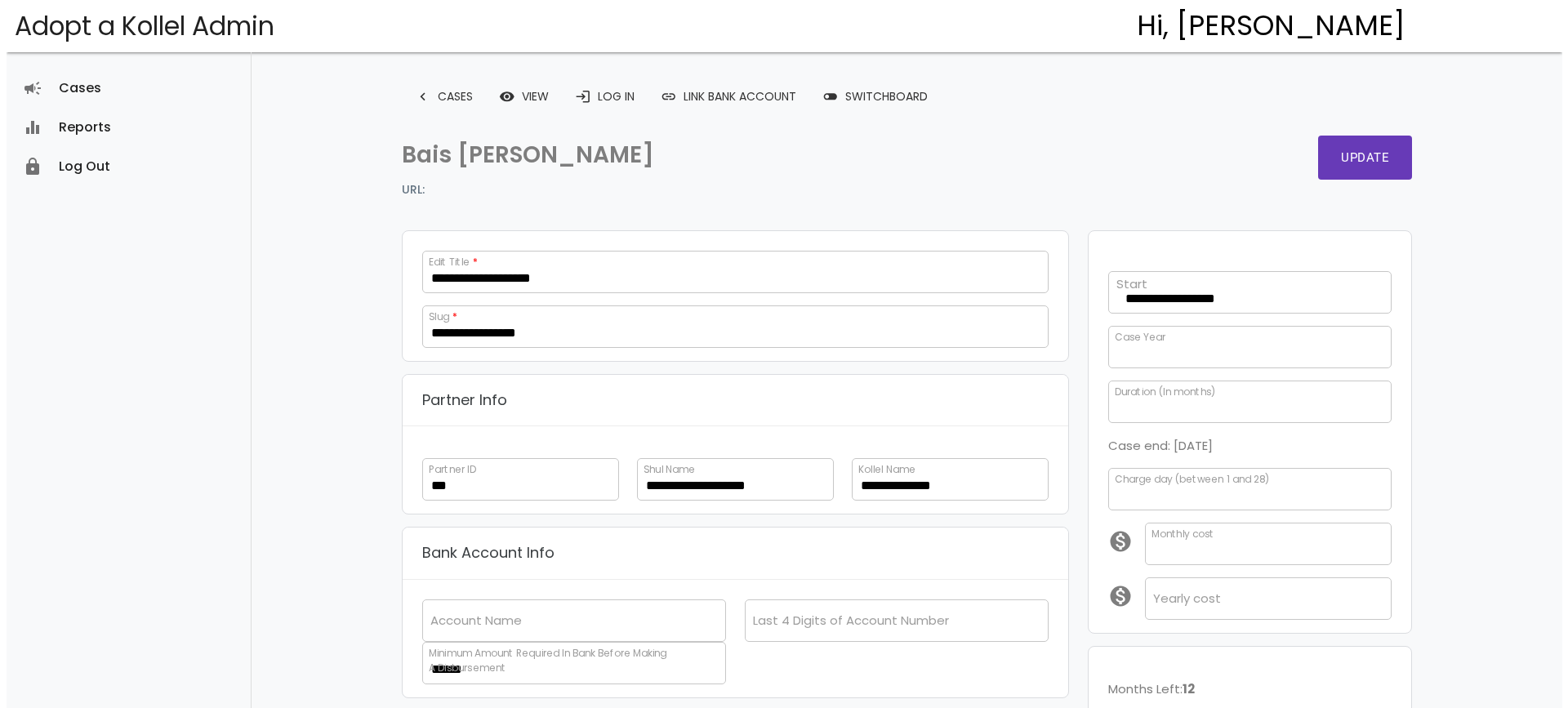
scroll to position [299, 0]
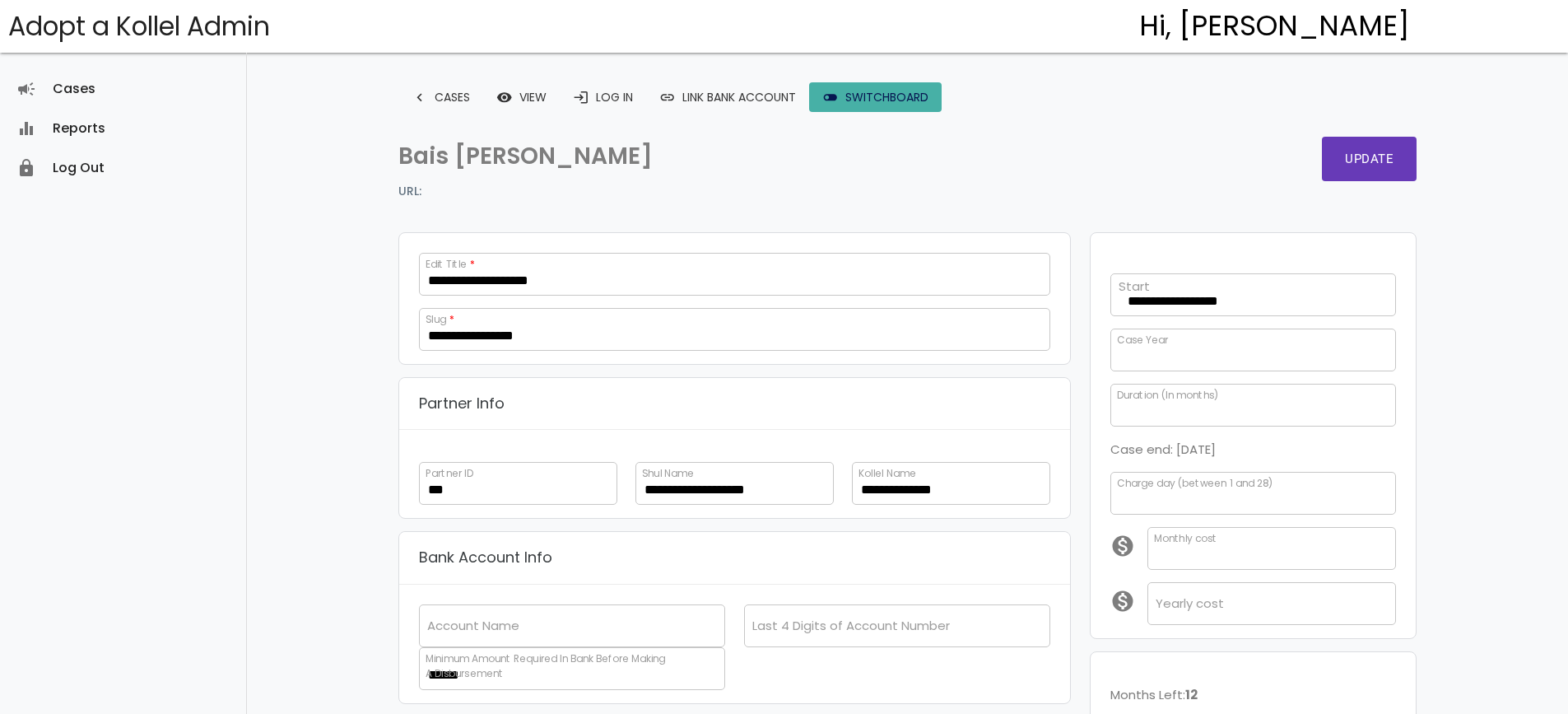
click at [855, 95] on link "toggle_off Switchboard" at bounding box center [876, 97] width 133 height 30
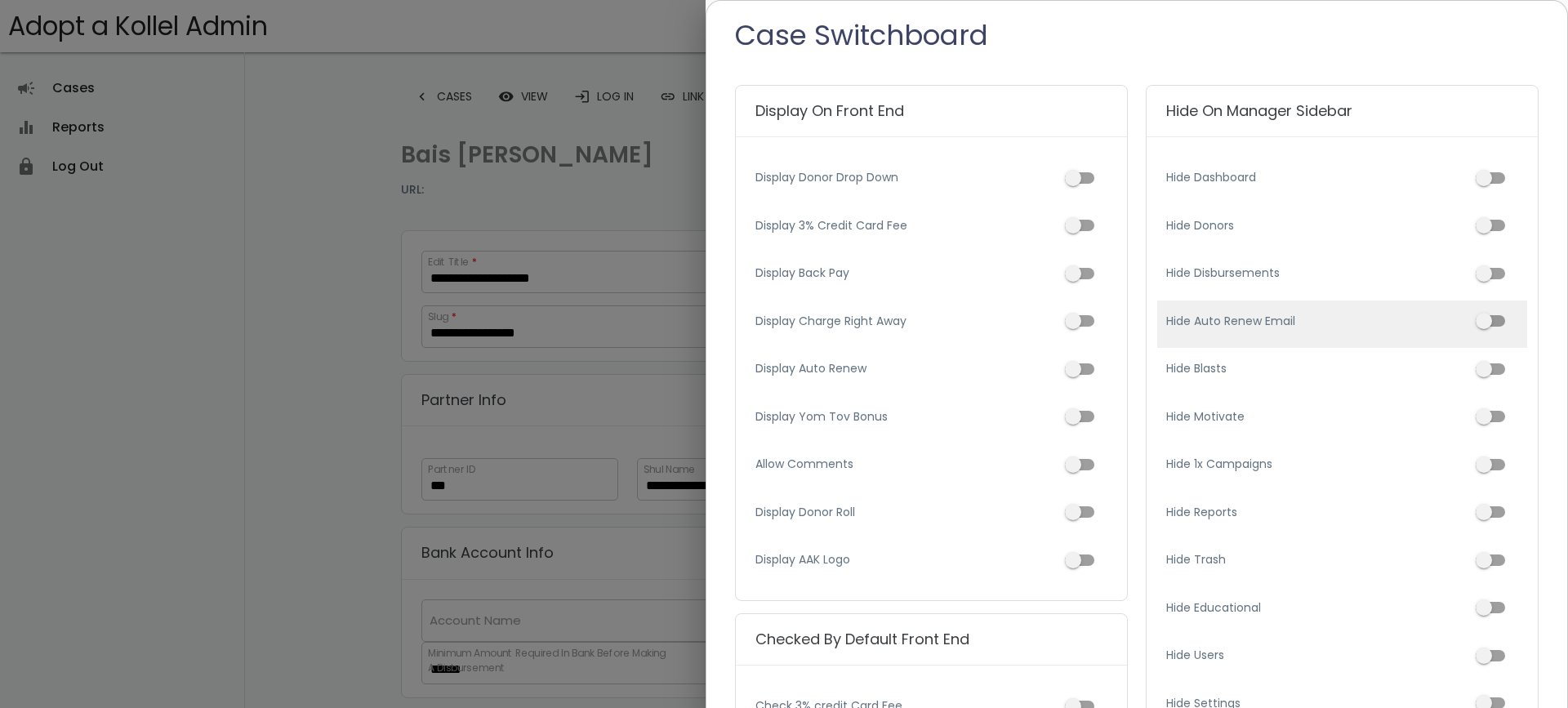
click at [1316, 325] on label "Hide Auto Renew Email" at bounding box center [1342, 321] width 352 height 17
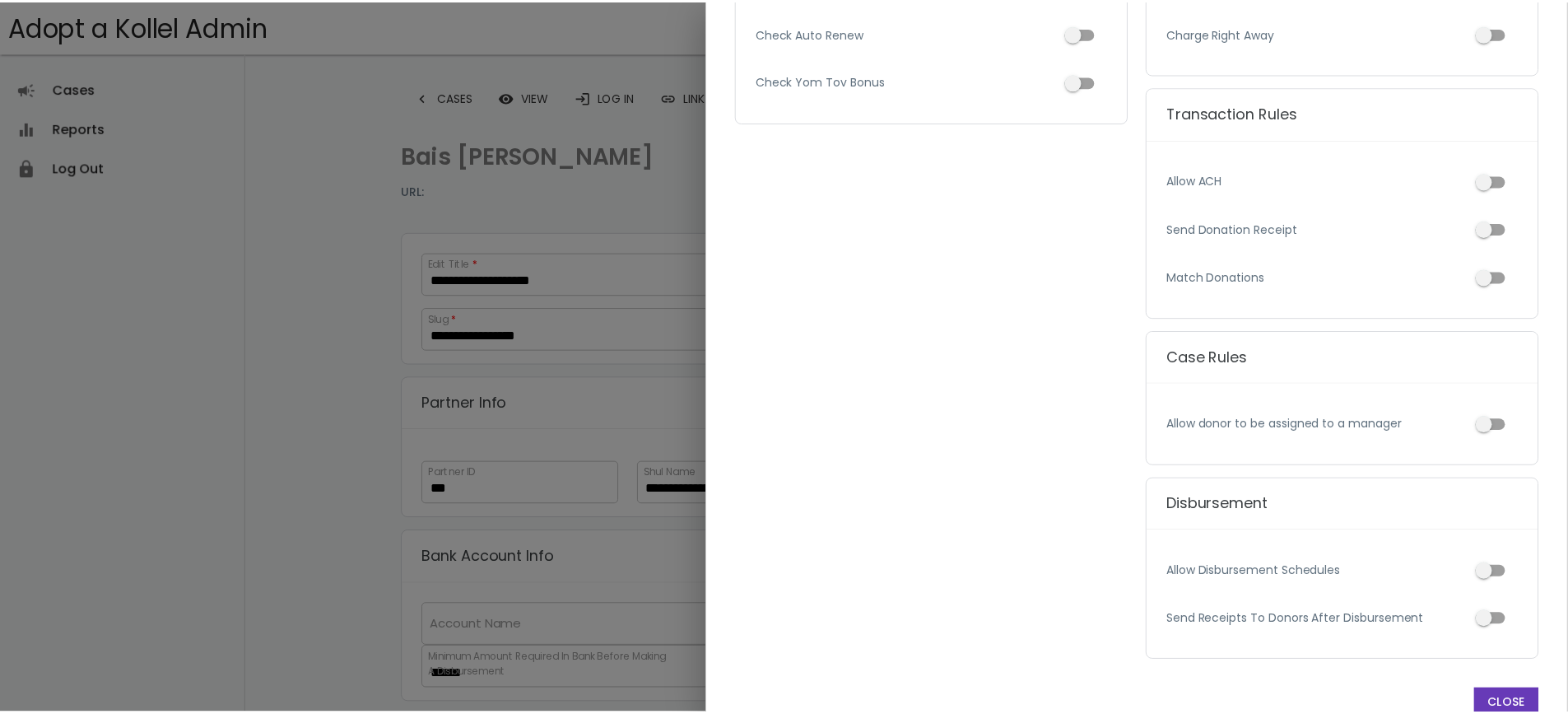
scroll to position [866, 0]
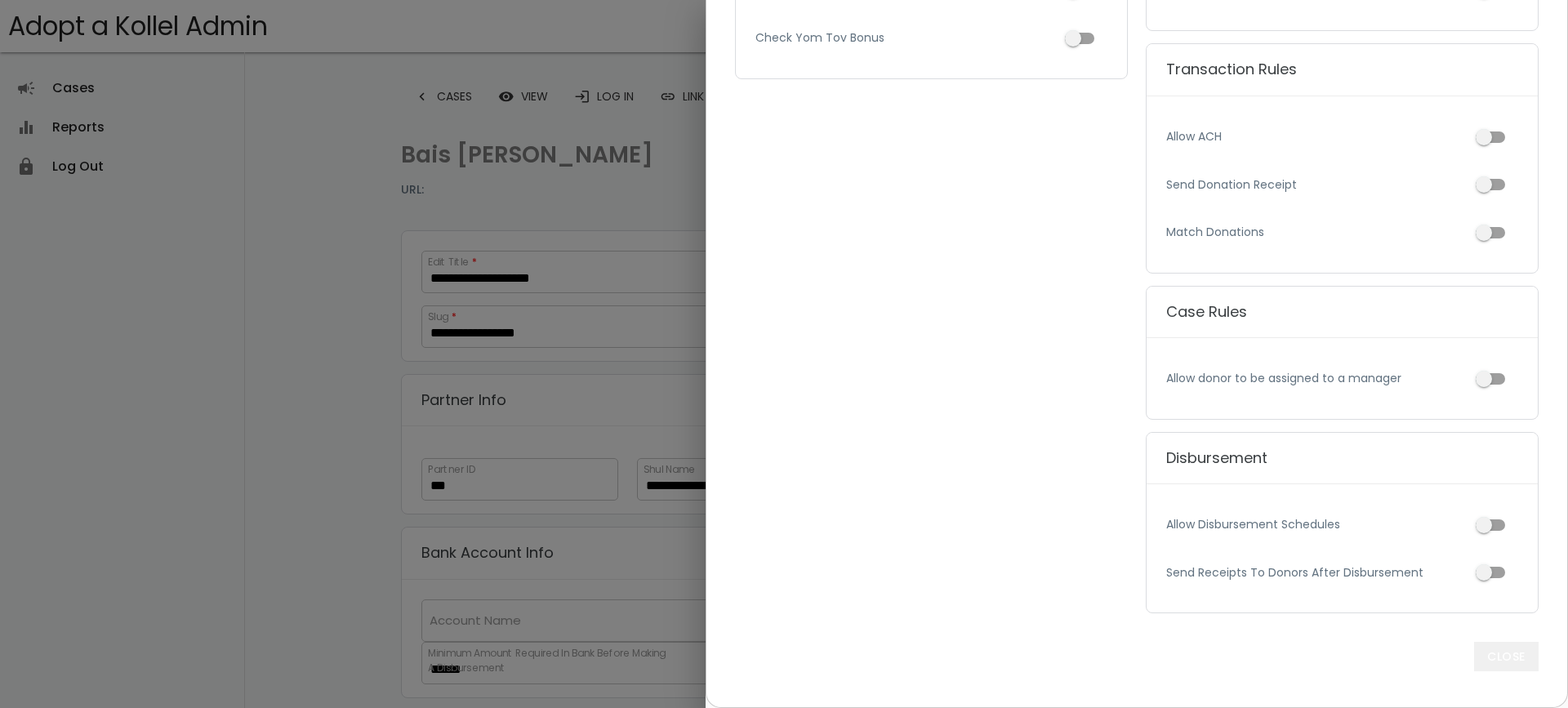
click at [1502, 659] on p "close" at bounding box center [1506, 656] width 64 height 30
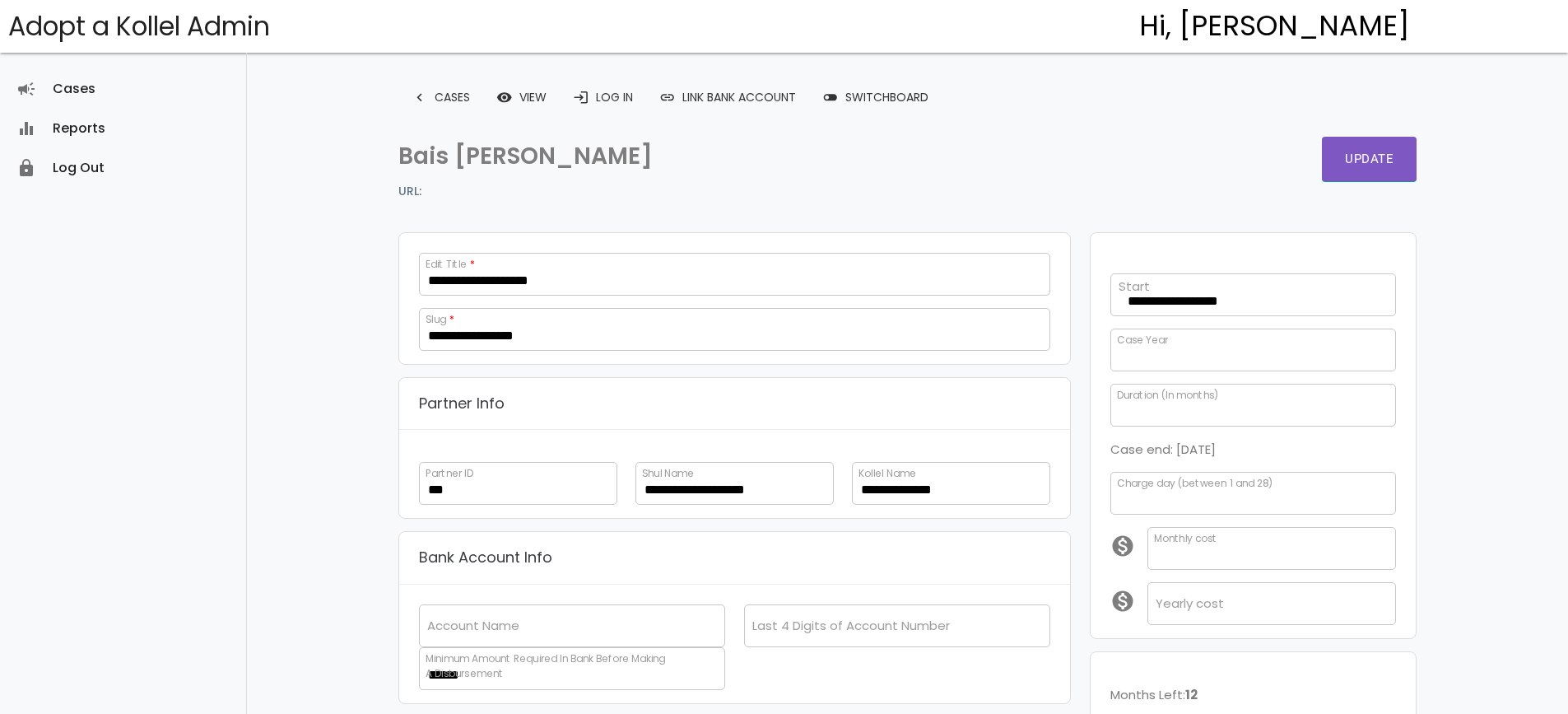
click at [1365, 147] on button "Update" at bounding box center [1370, 159] width 95 height 45
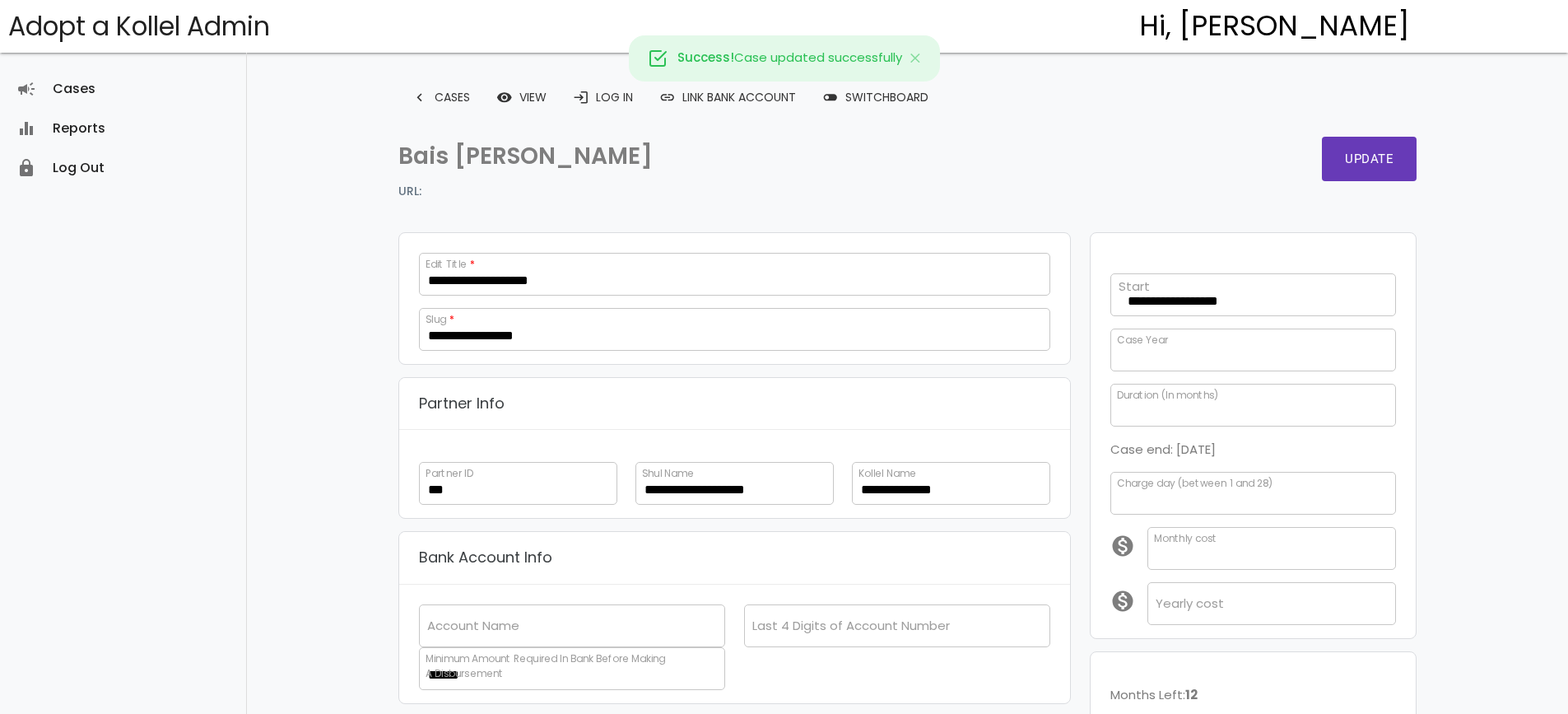
scroll to position [301, 0]
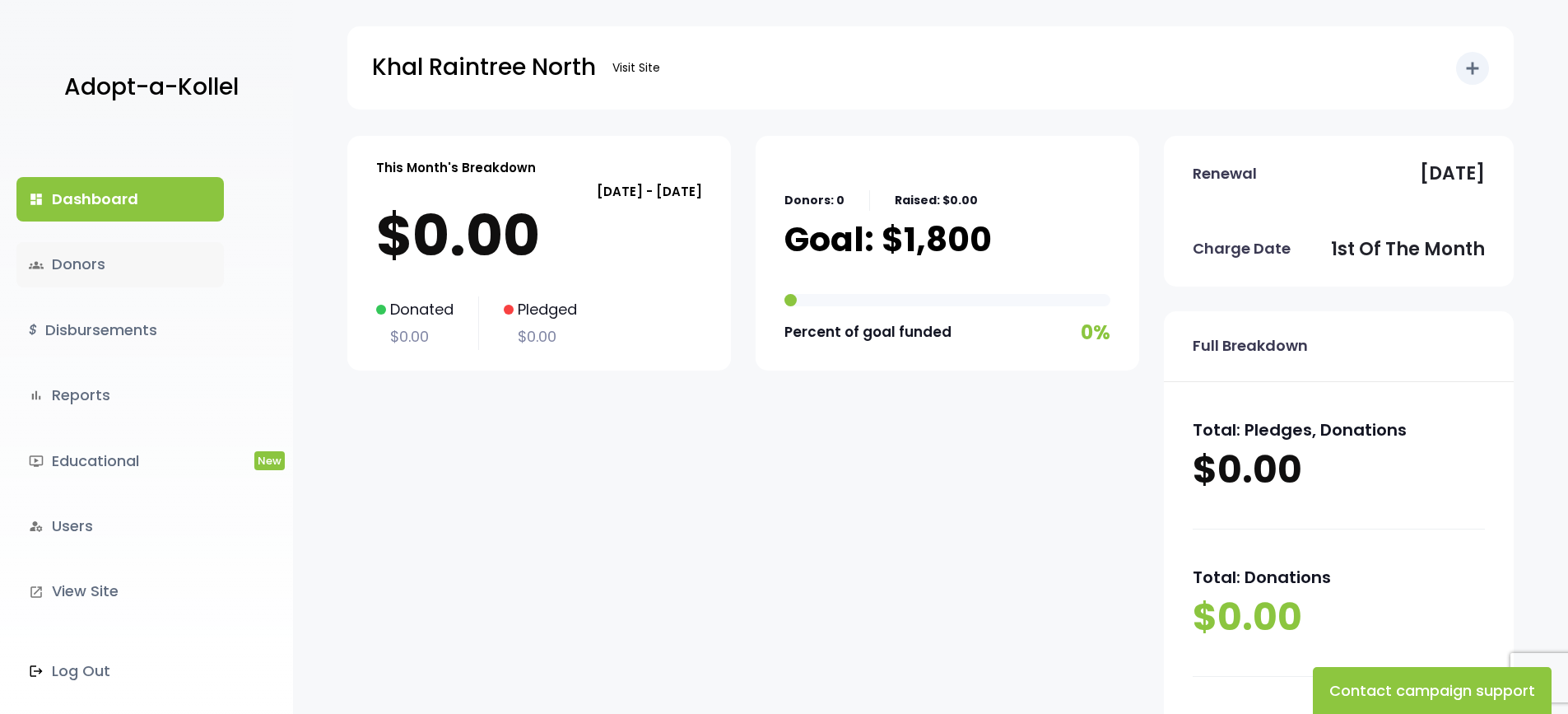
click at [109, 271] on link "groups Donors" at bounding box center [120, 265] width 208 height 45
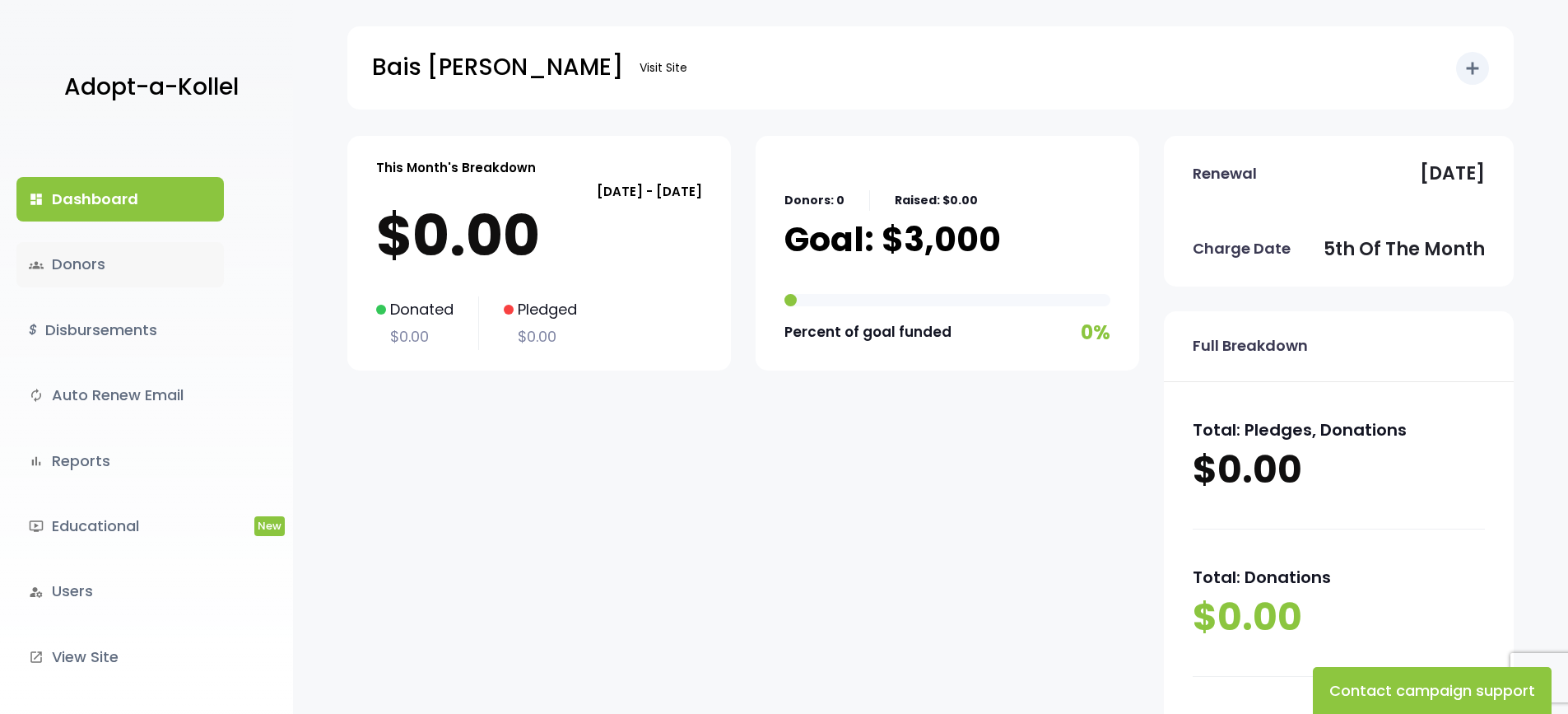
click at [100, 262] on link "groups Donors" at bounding box center [120, 265] width 208 height 45
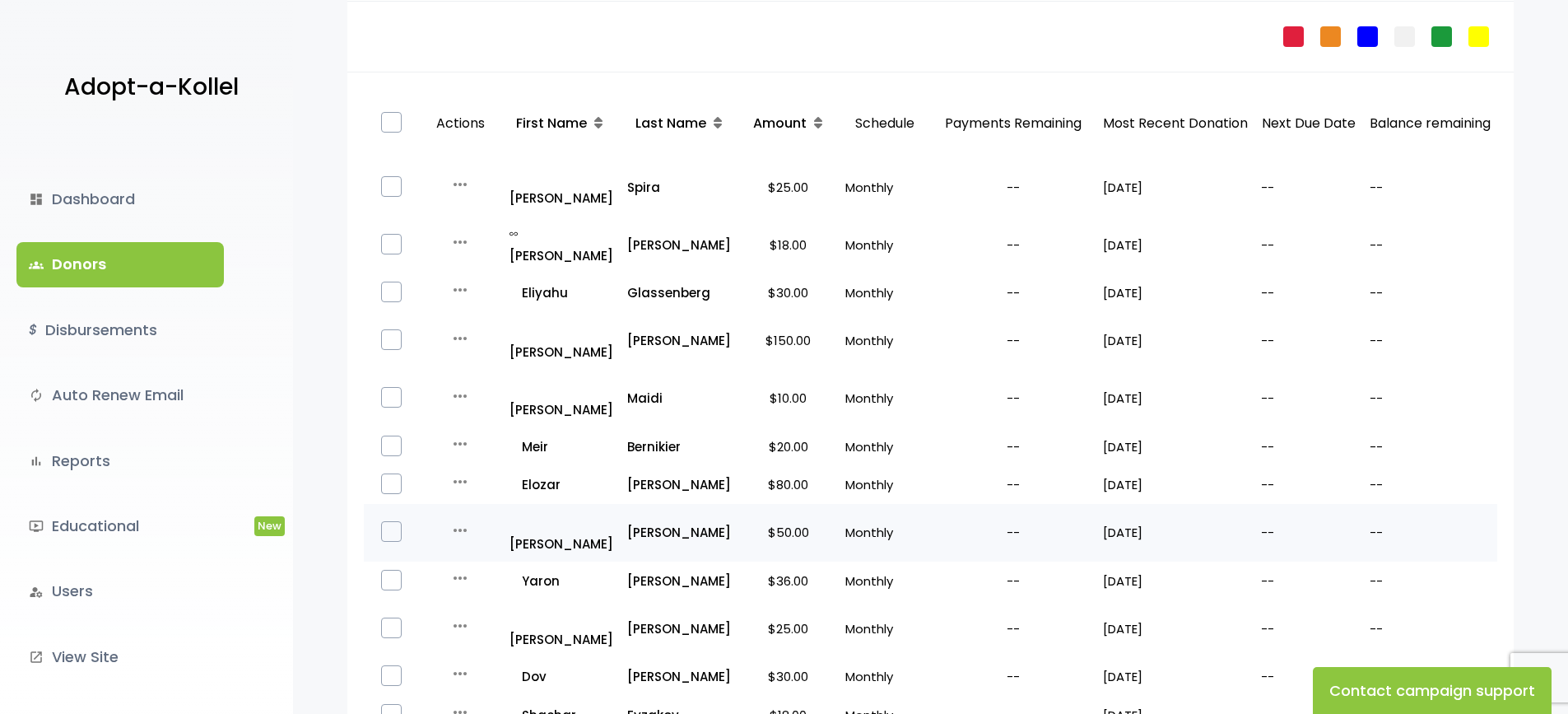
scroll to position [247, 0]
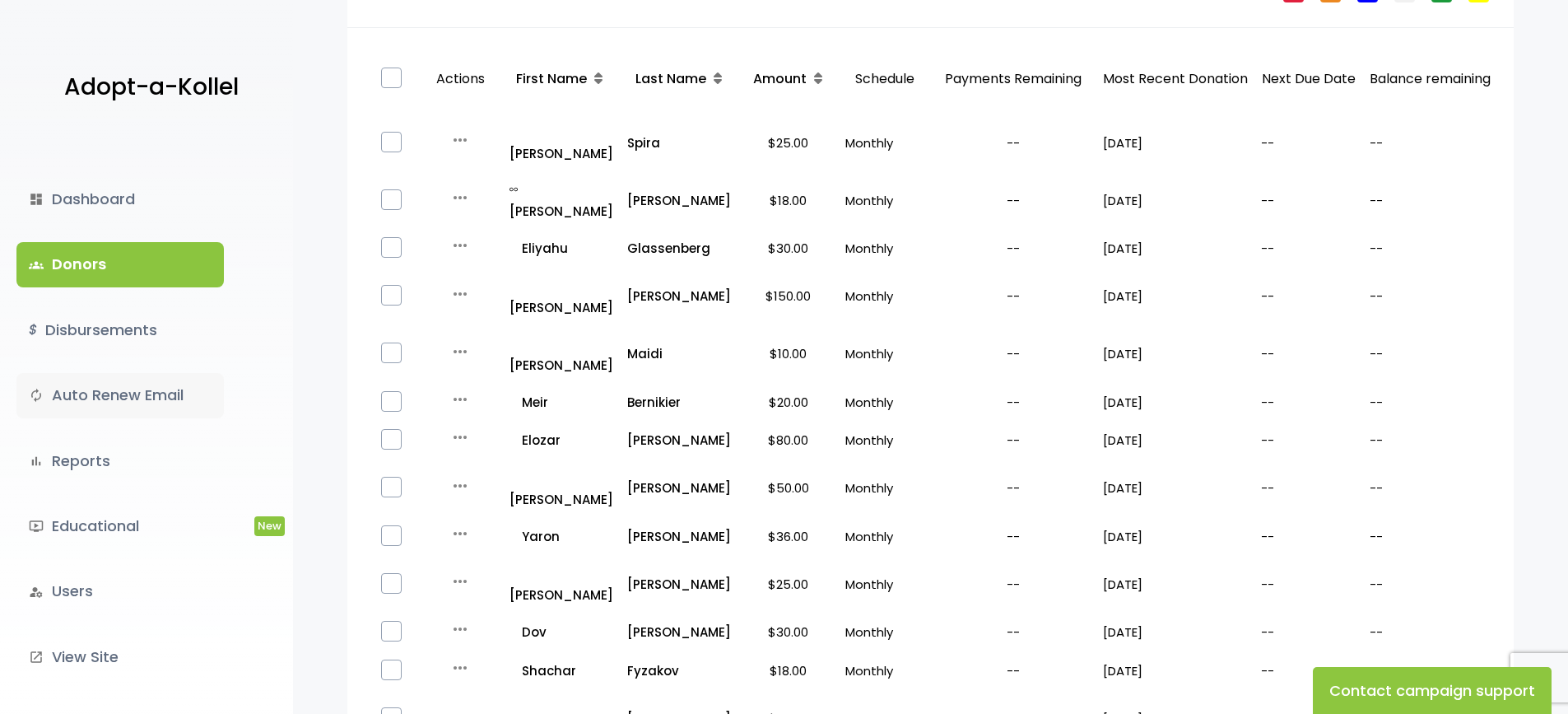
click at [105, 399] on link "autorenew Auto Renew Email" at bounding box center [120, 395] width 208 height 45
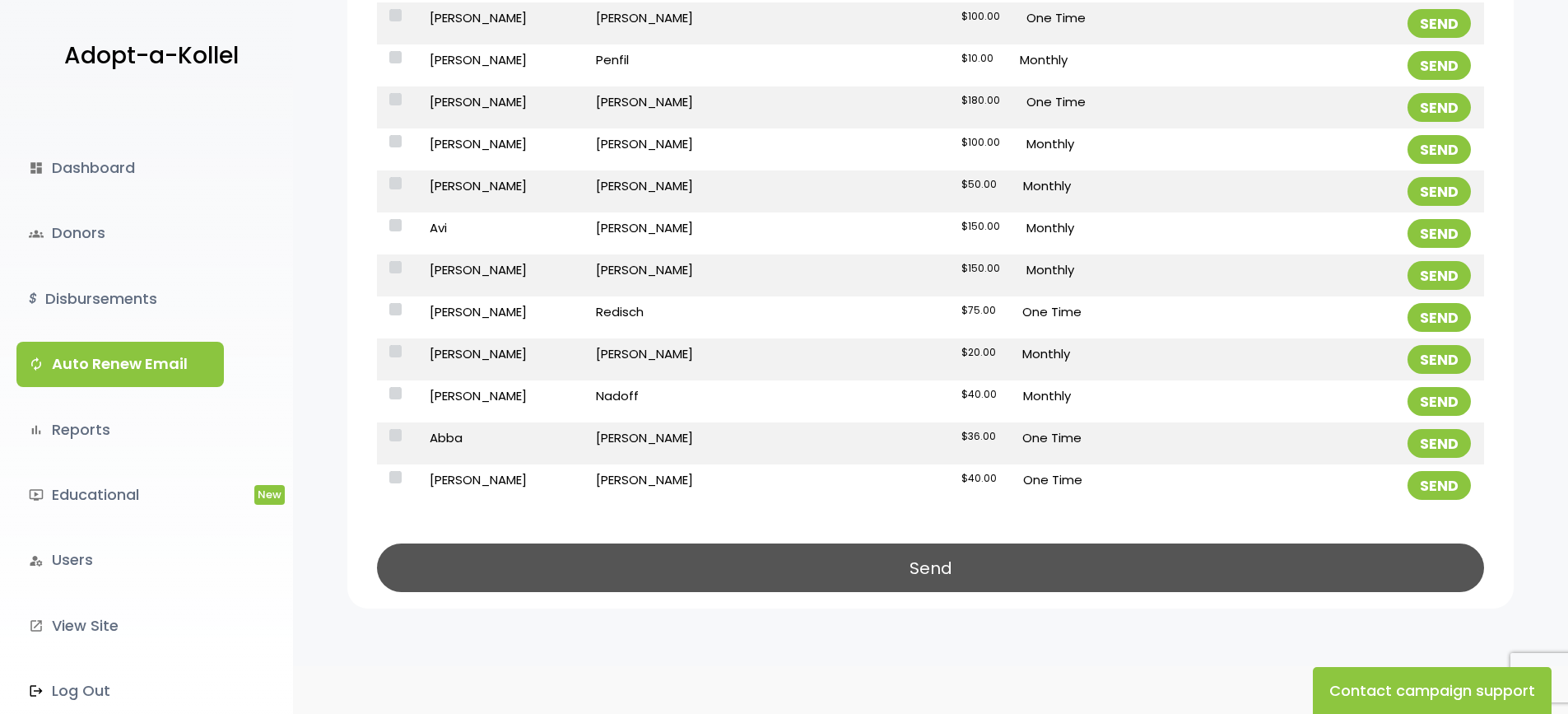
scroll to position [4096, 0]
